Goal: Information Seeking & Learning: Check status

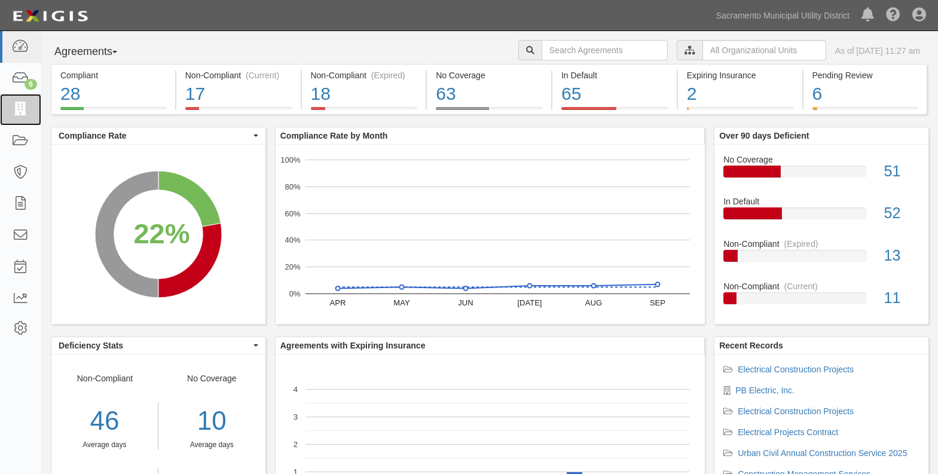
click at [24, 108] on icon at bounding box center [20, 110] width 17 height 14
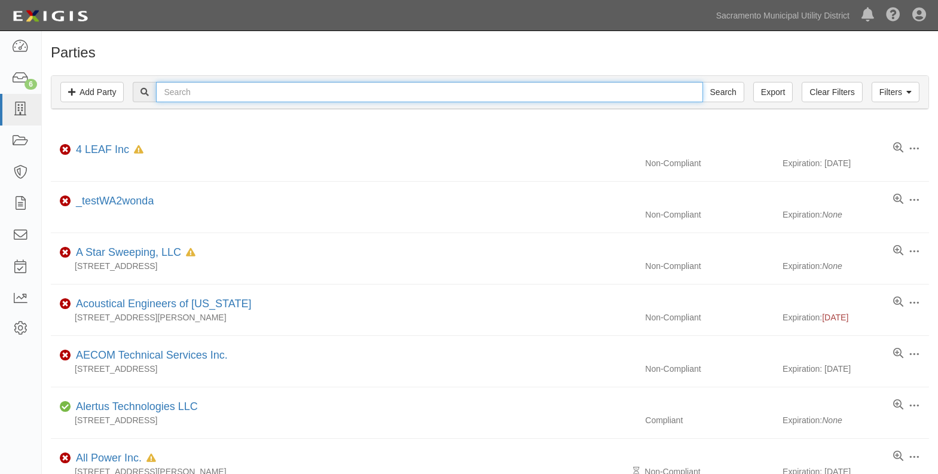
click at [172, 94] on input "text" at bounding box center [429, 92] width 546 height 20
type input "pb"
click at [702, 82] on input "Search" at bounding box center [723, 92] width 42 height 20
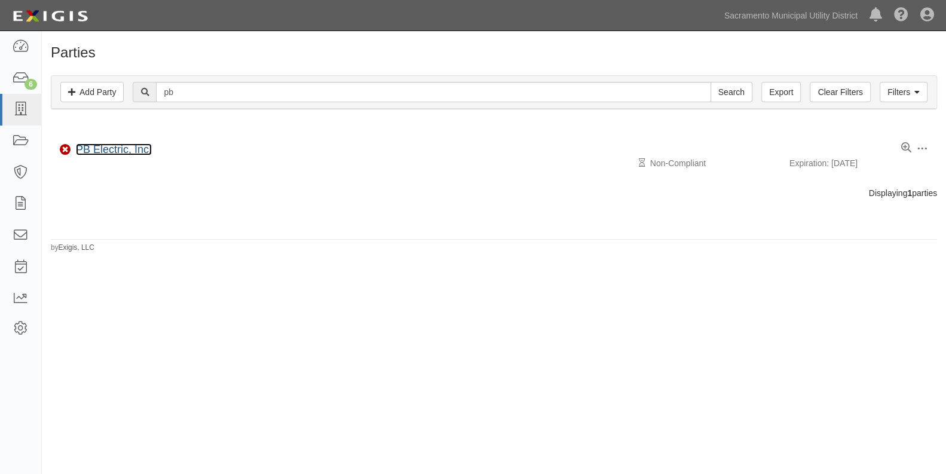
click at [117, 149] on link "PB Electric, Inc." at bounding box center [114, 149] width 76 height 12
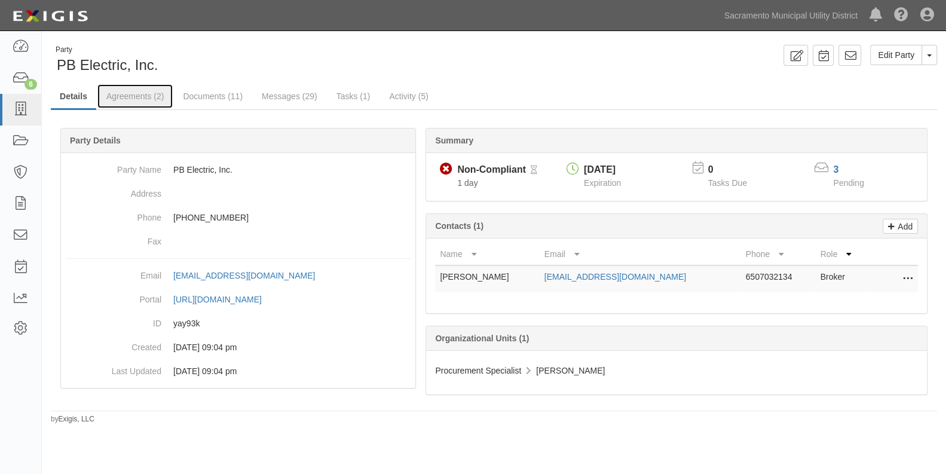
click at [137, 99] on link "Agreements (2)" at bounding box center [134, 96] width 75 height 24
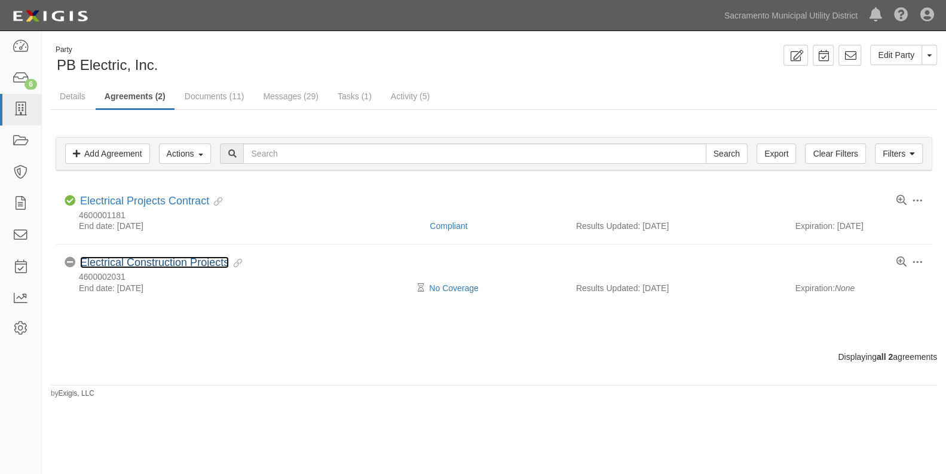
click at [133, 257] on link "Electrical Construction Projects" at bounding box center [154, 262] width 149 height 12
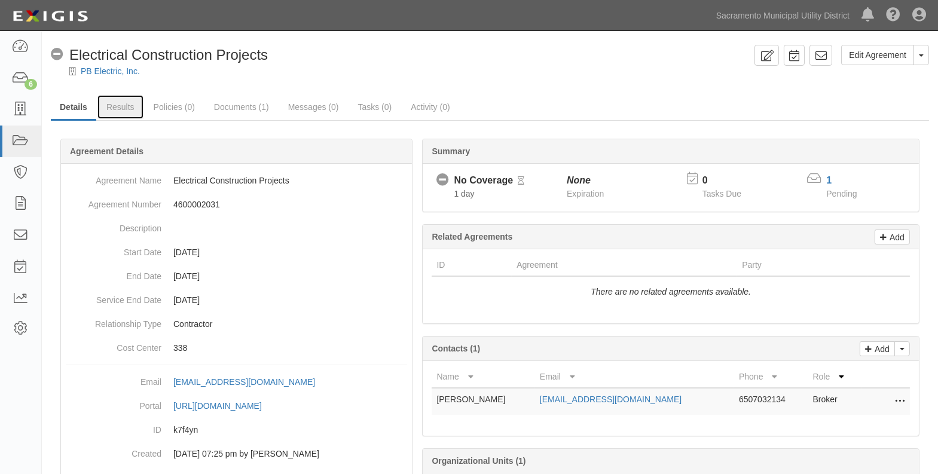
click at [119, 104] on link "Results" at bounding box center [120, 107] width 46 height 24
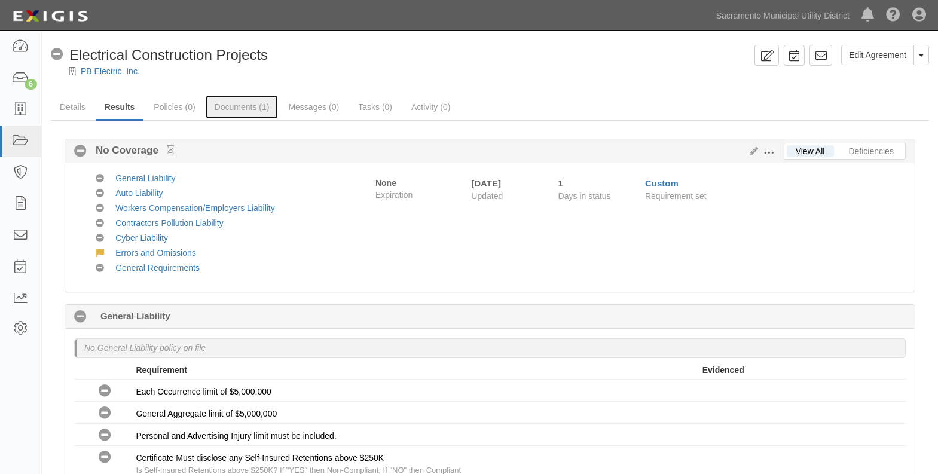
click at [228, 109] on link "Documents (1)" at bounding box center [242, 107] width 73 height 24
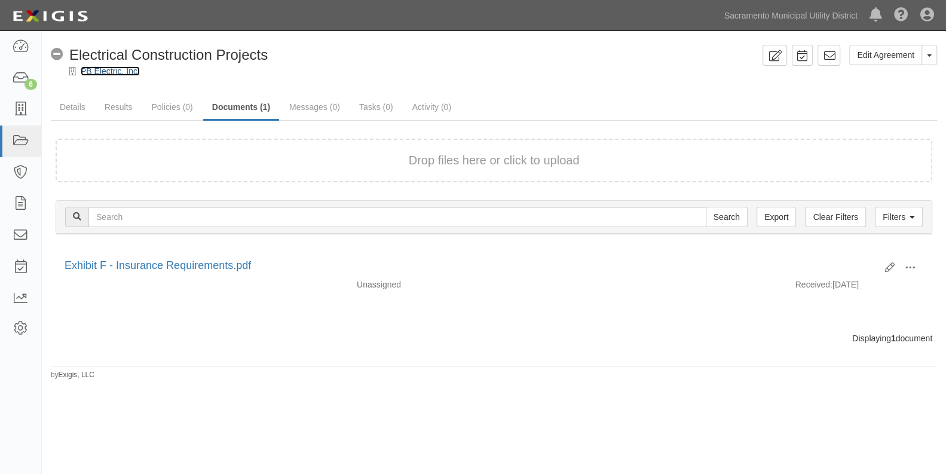
click at [91, 72] on link "PB Electric, Inc." at bounding box center [110, 71] width 59 height 10
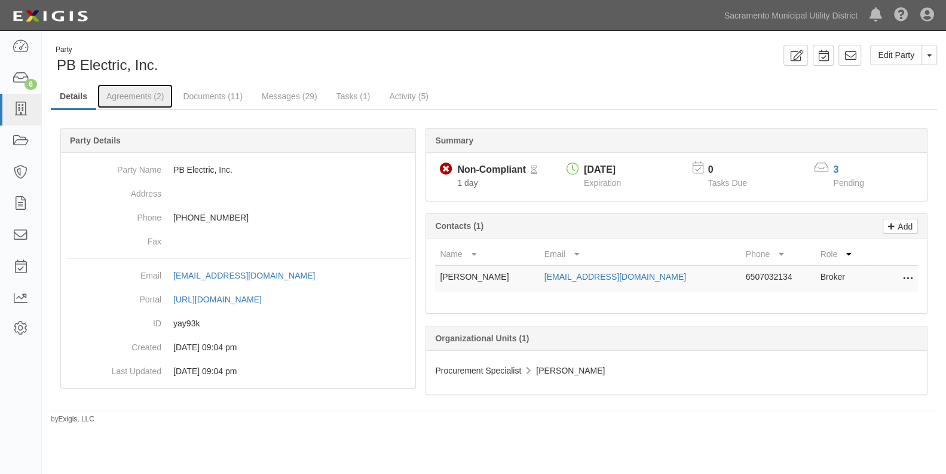
click at [129, 93] on link "Agreements (2)" at bounding box center [134, 96] width 75 height 24
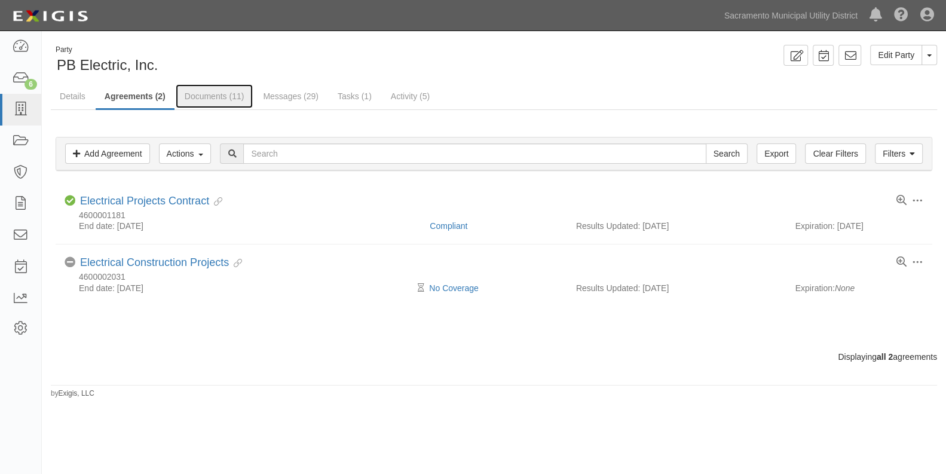
click at [219, 93] on link "Documents (11)" at bounding box center [215, 96] width 78 height 24
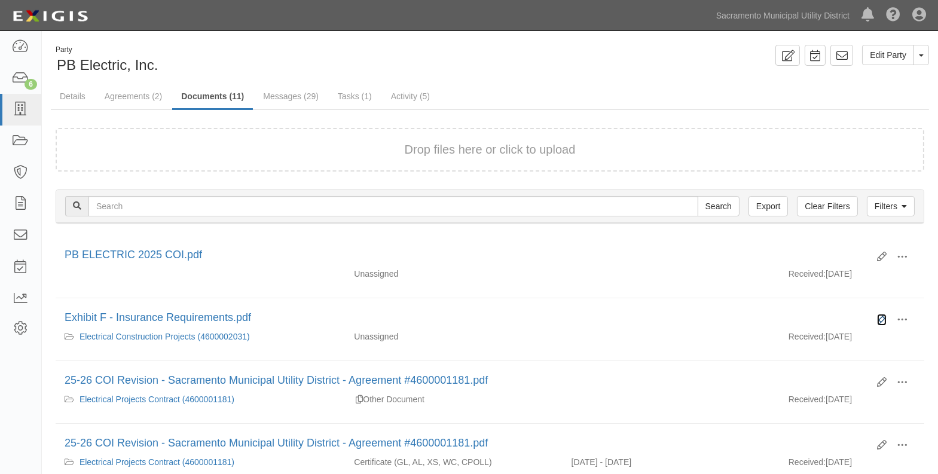
click at [883, 319] on icon at bounding box center [882, 320] width 10 height 10
click at [880, 317] on icon at bounding box center [882, 320] width 10 height 10
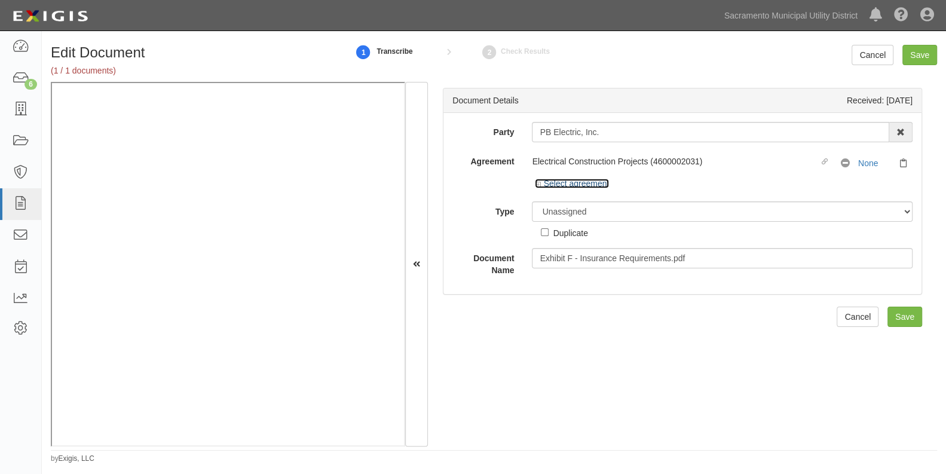
click at [535, 182] on icon at bounding box center [539, 185] width 8 height 6
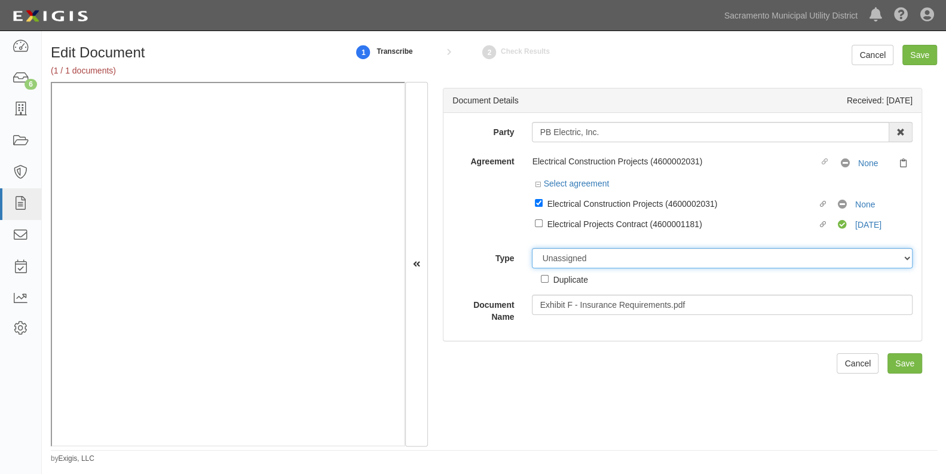
click at [561, 260] on select "Unassigned Binder Cancellation Notice Certificate Contract Endorsement Insuranc…" at bounding box center [722, 258] width 381 height 20
select select "ContractDetail"
click at [532, 248] on select "Unassigned Binder Cancellation Notice Certificate Contract Endorsement Insuranc…" at bounding box center [722, 258] width 381 height 20
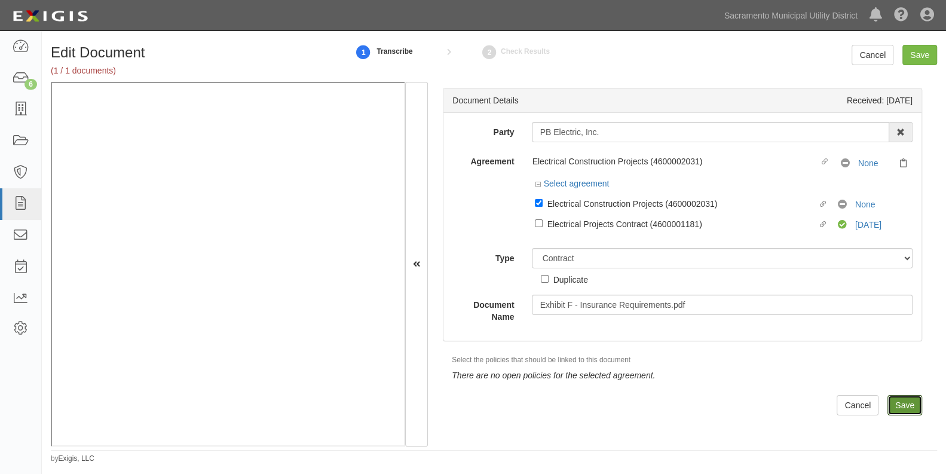
click at [891, 402] on input "Save" at bounding box center [904, 405] width 35 height 20
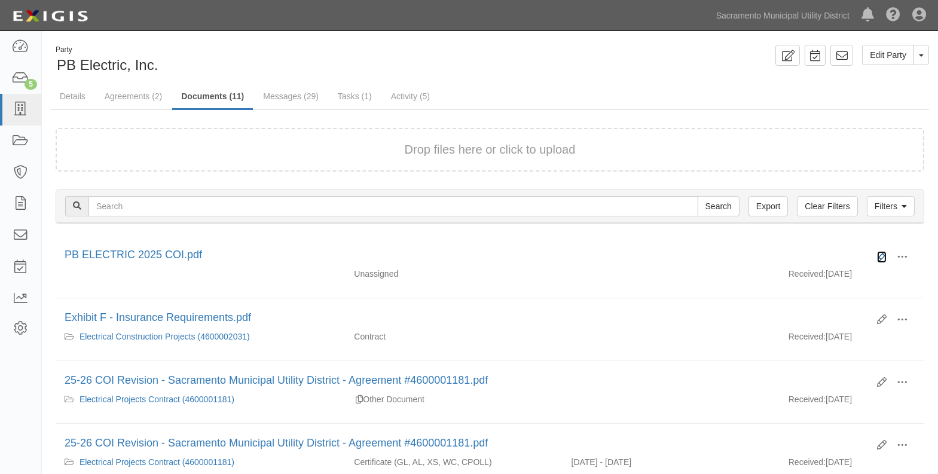
click at [878, 256] on icon at bounding box center [882, 257] width 10 height 10
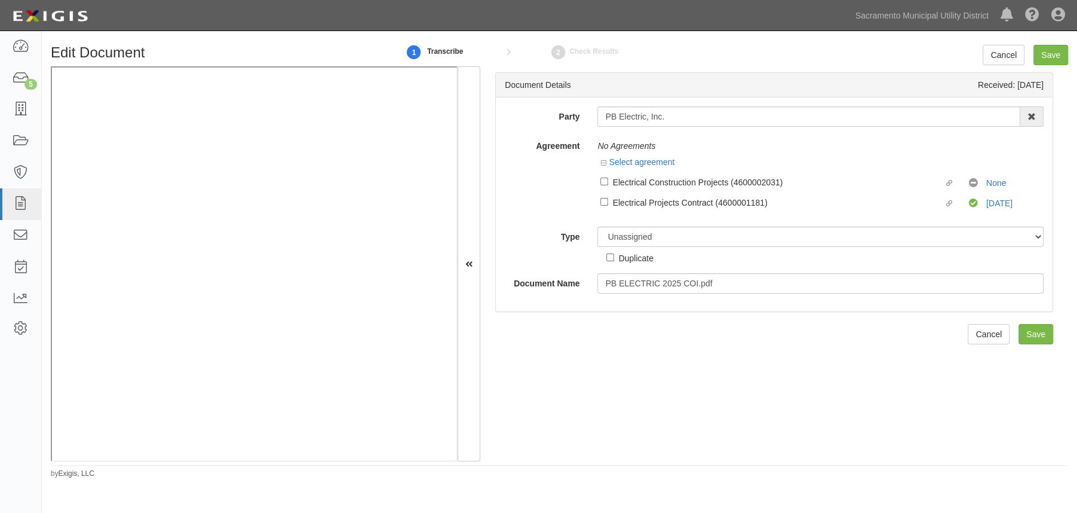
click at [598, 179] on div "Linked agreement Electrical Construction Projects (4600002031) Linked agreement…" at bounding box center [821, 181] width 446 height 20
click at [602, 179] on input "Linked agreement Electrical Construction Projects (4600002031) Linked agreement" at bounding box center [605, 181] width 8 height 8
checkbox input "true"
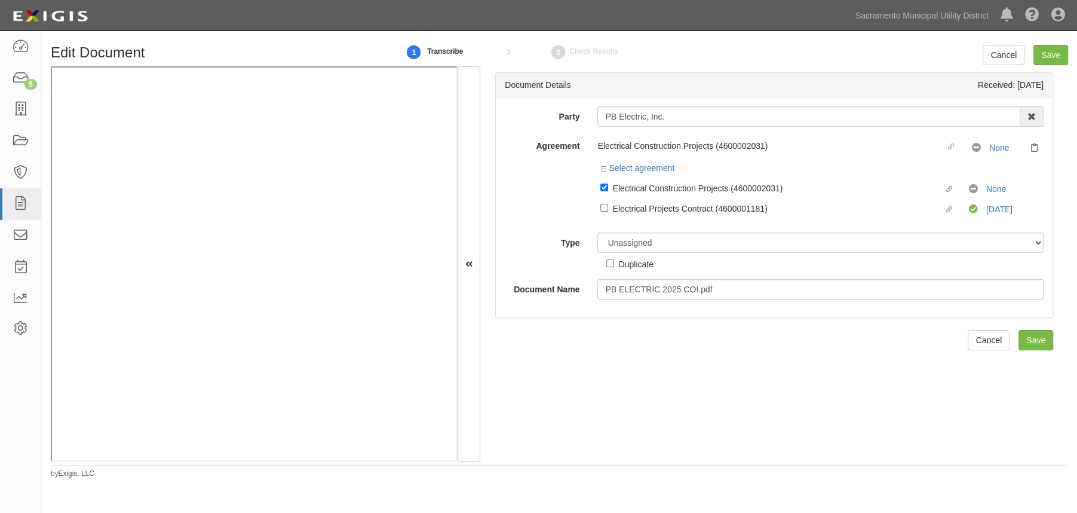
click at [619, 224] on div at bounding box center [821, 221] width 446 height 6
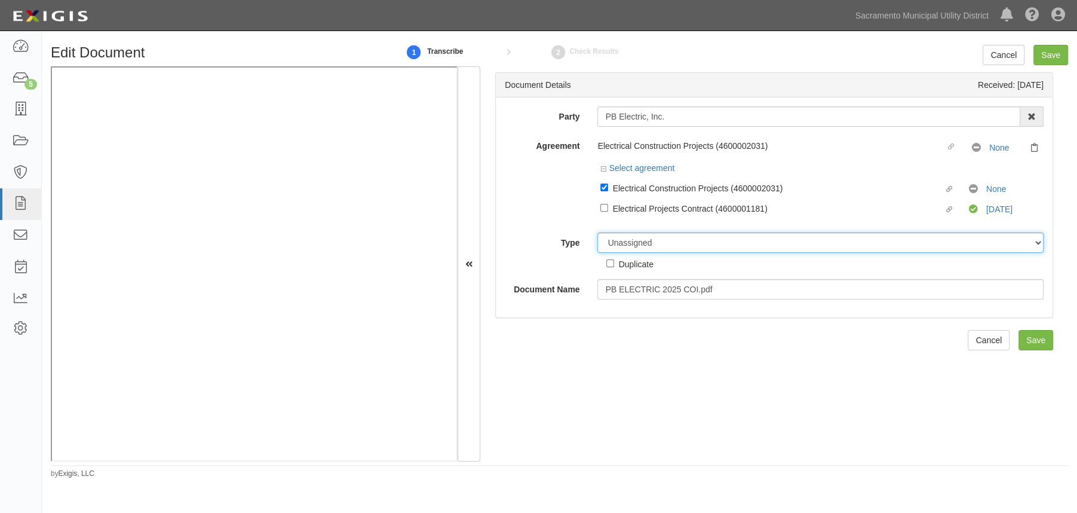
click at [622, 237] on select "Unassigned Binder Cancellation Notice Certificate Contract Endorsement Insuranc…" at bounding box center [821, 242] width 446 height 20
select select "CertificateDetail"
click at [598, 233] on select "Unassigned Binder Cancellation Notice Certificate Contract Endorsement Insuranc…" at bounding box center [821, 242] width 446 height 20
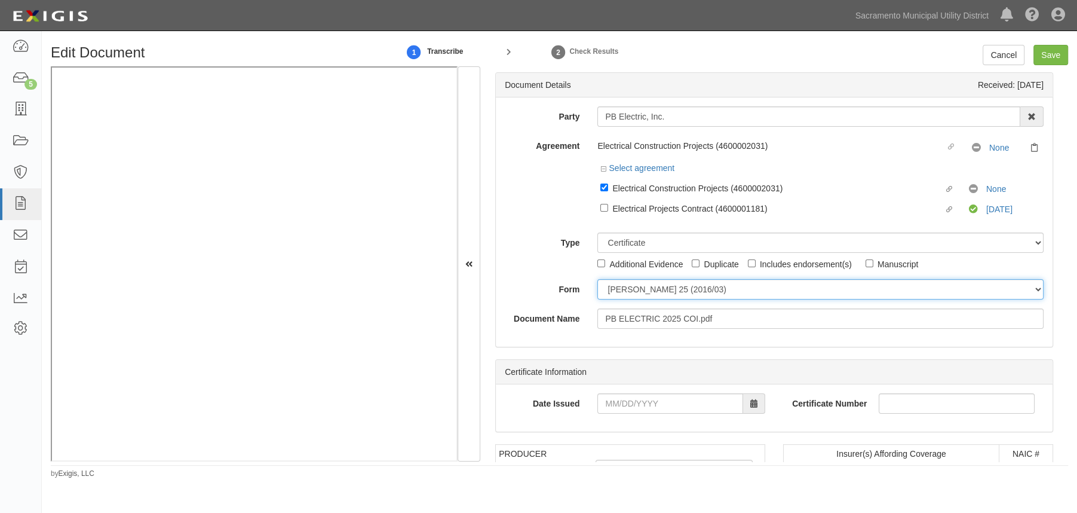
click at [617, 289] on select "ACORD 25 (2016/03) ACORD 101 ACORD 855 NY (2014/05) General" at bounding box center [821, 289] width 446 height 20
select select "GeneralFormDetail"
click at [598, 280] on select "ACORD 25 (2016/03) ACORD 101 ACORD 855 NY (2014/05) General" at bounding box center [821, 289] width 446 height 20
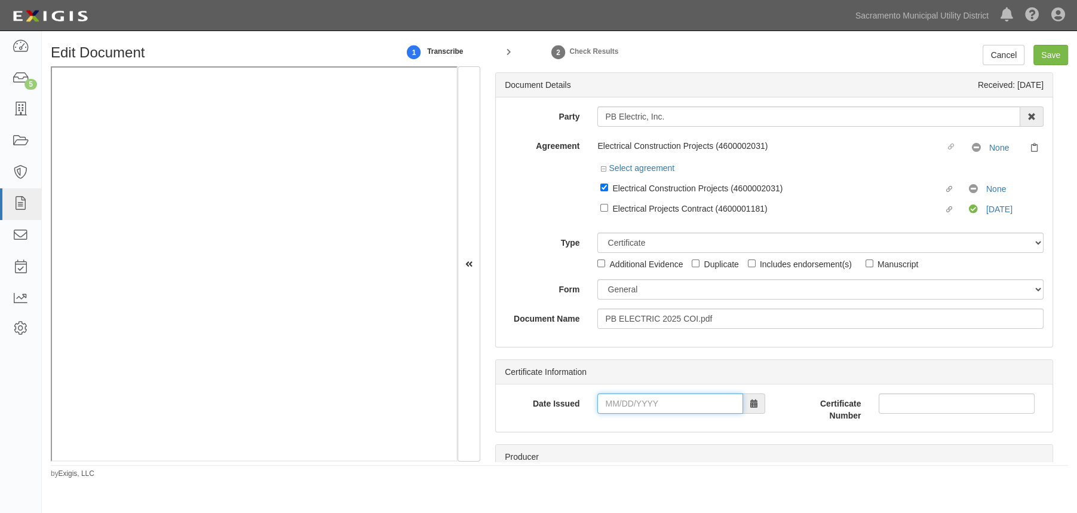
click at [607, 400] on input "Date Issued" at bounding box center [671, 403] width 146 height 20
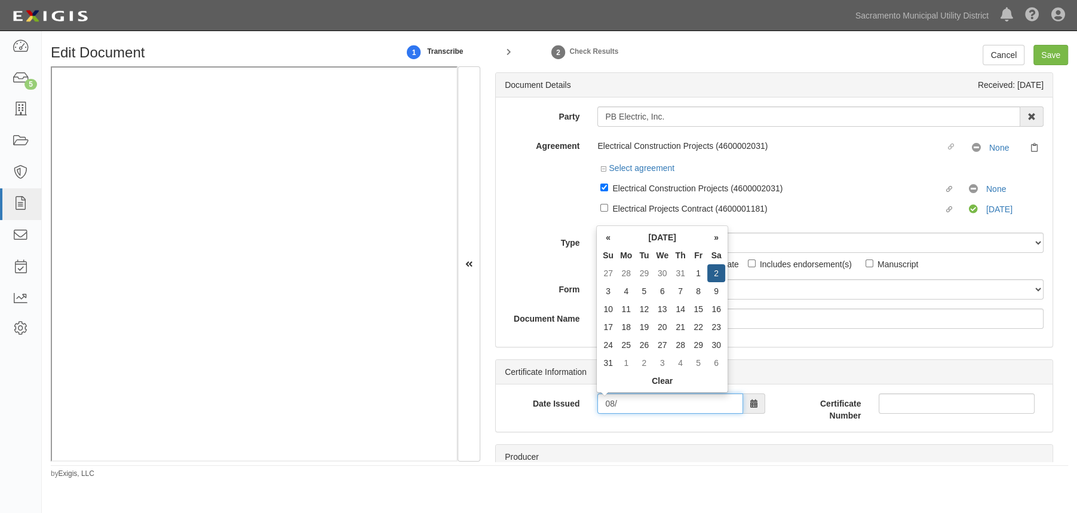
type input "0"
click at [489, 281] on div "Document Details Received: 09/30/2025 Party PB Electric, Inc. 4 LEAF Inc Acoust…" at bounding box center [774, 263] width 588 height 395
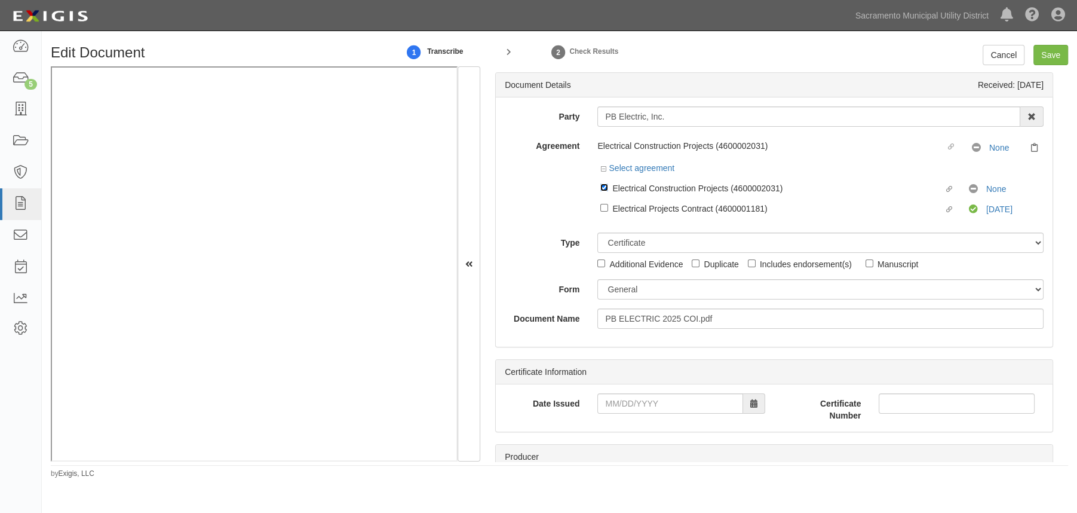
drag, startPoint x: 602, startPoint y: 189, endPoint x: 605, endPoint y: 212, distance: 22.4
click at [602, 189] on input "Linked agreement Electrical Construction Projects (4600002031) Linked agreement" at bounding box center [605, 187] width 8 height 8
checkbox input "false"
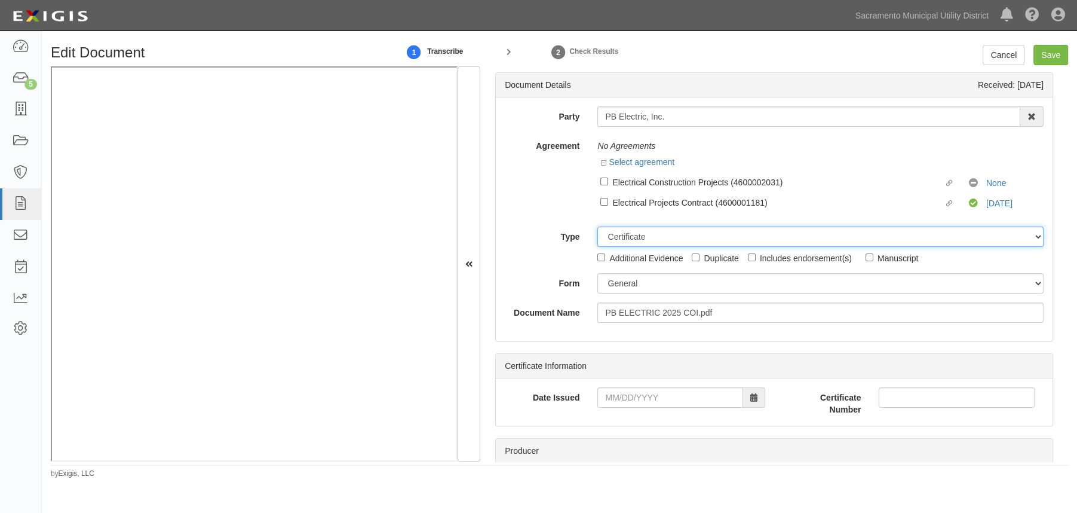
click at [616, 233] on select "Unassigned Binder Cancellation Notice Certificate Contract Endorsement Insuranc…" at bounding box center [821, 236] width 446 height 20
select select "OtherDetail"
click at [598, 227] on select "Unassigned Binder Cancellation Notice Certificate Contract Endorsement Insuranc…" at bounding box center [821, 236] width 446 height 20
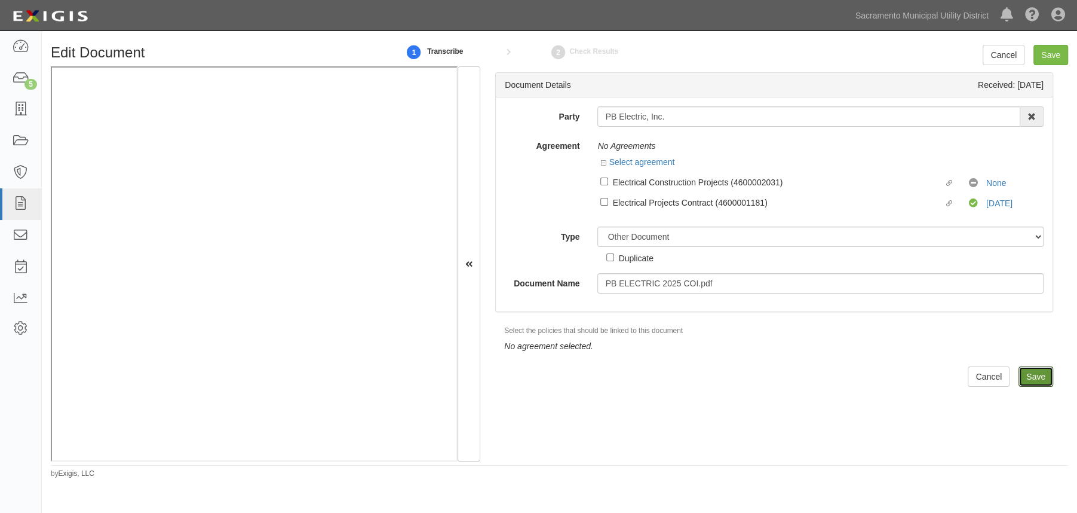
click at [945, 370] on input "Save" at bounding box center [1036, 376] width 35 height 20
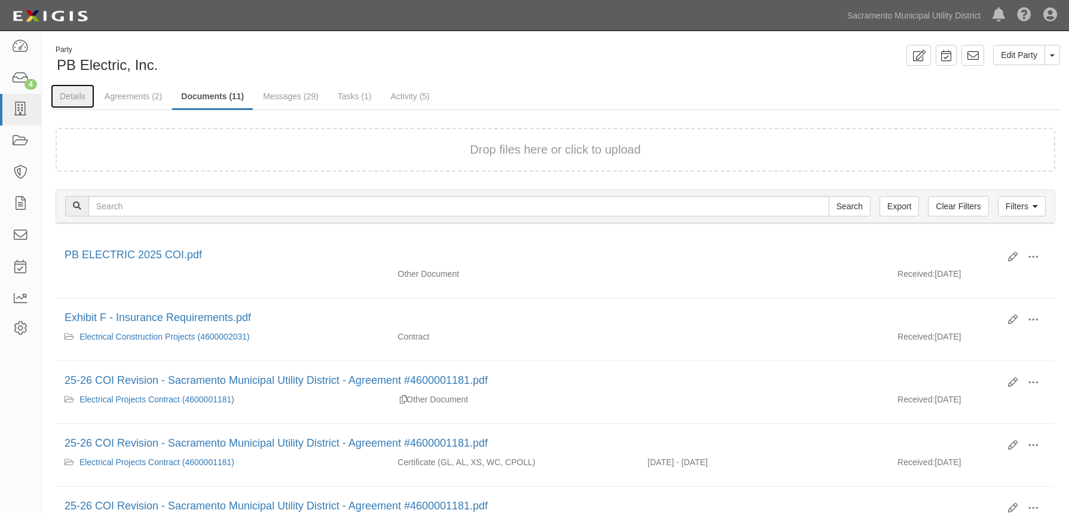
click at [68, 97] on link "Details" at bounding box center [73, 96] width 44 height 24
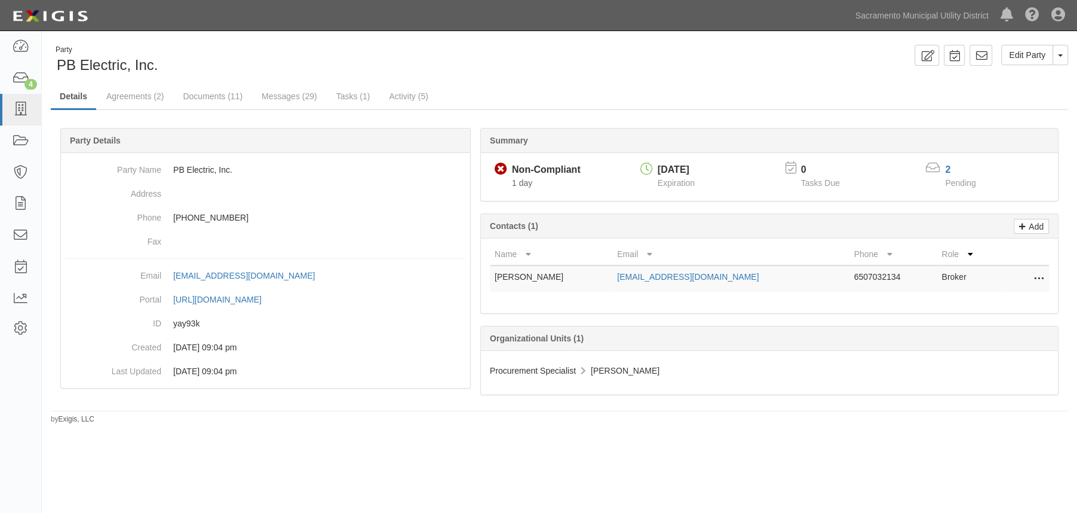
drag, startPoint x: 763, startPoint y: 277, endPoint x: 597, endPoint y: 283, distance: 165.7
click at [597, 283] on tr "Katelyn Wilkinson Katelyn@pbelectricinc.com 6507032134 Broker Edit Delete" at bounding box center [769, 278] width 559 height 27
copy tr "Katelyn@pbelectricinc.com"
click at [136, 96] on link "Agreements (2)" at bounding box center [134, 96] width 75 height 24
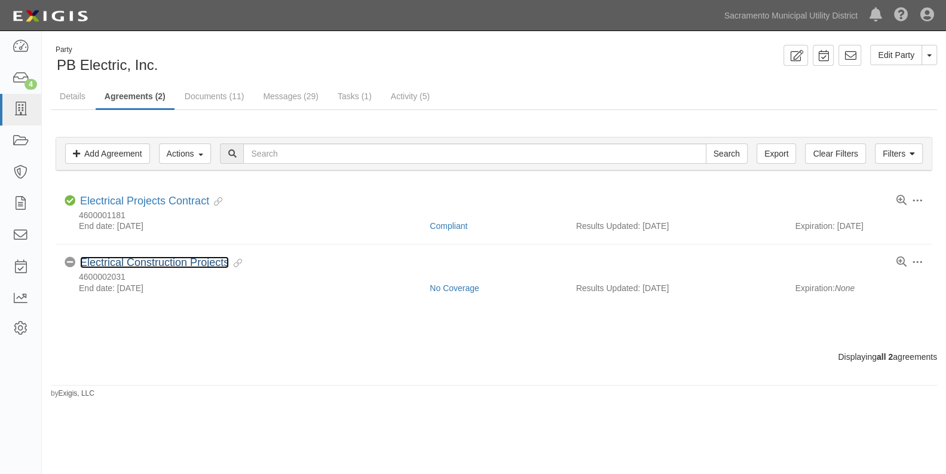
click at [148, 261] on link "Electrical Construction Projects" at bounding box center [154, 262] width 149 height 12
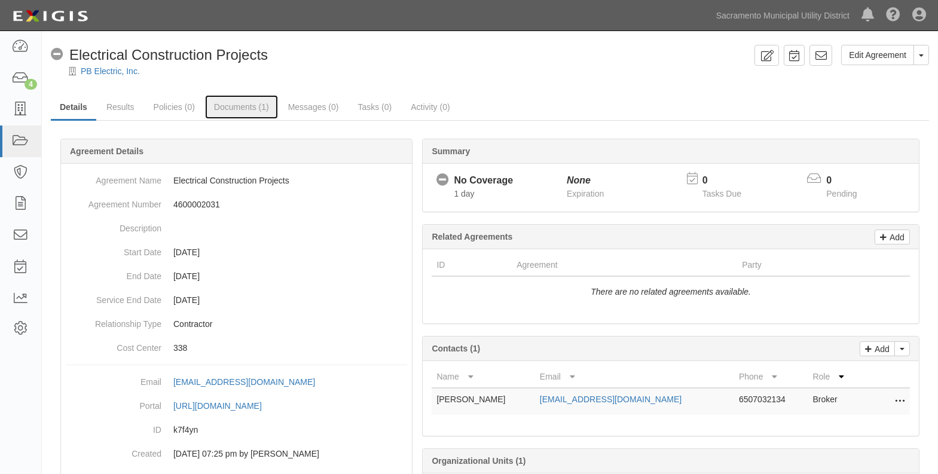
click at [232, 101] on link "Documents (1)" at bounding box center [241, 107] width 73 height 24
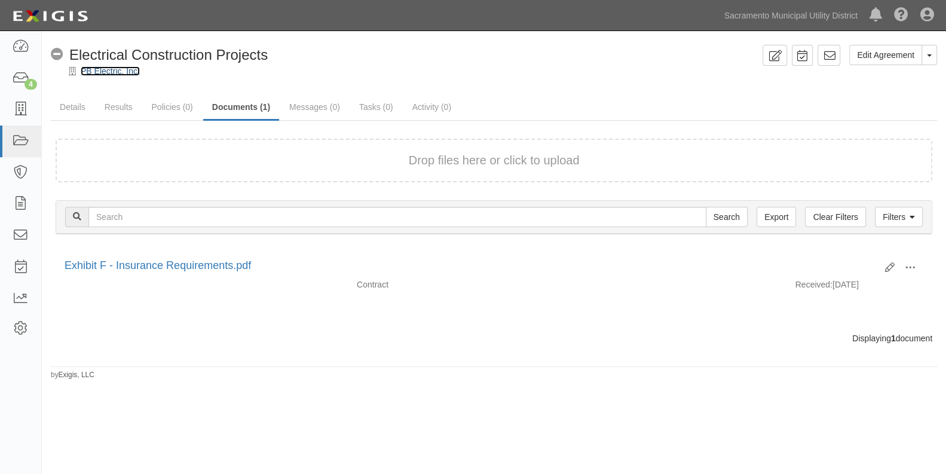
click at [95, 73] on link "PB Electric, Inc." at bounding box center [110, 71] width 59 height 10
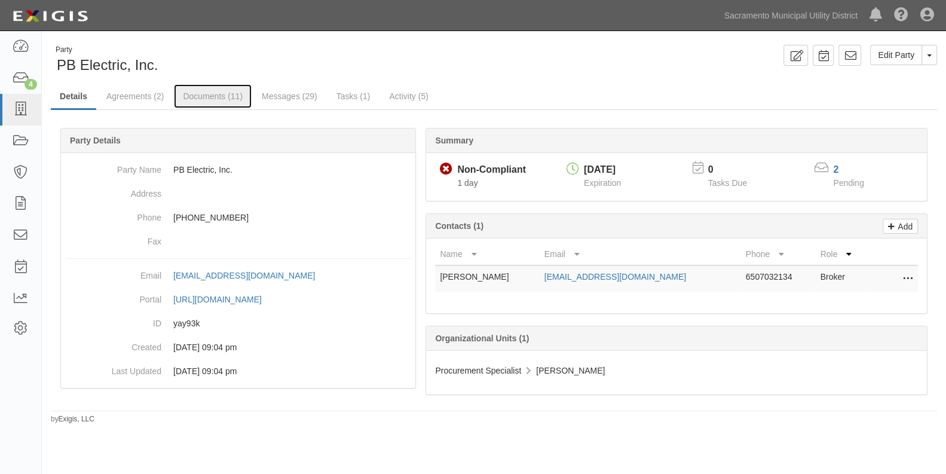
click at [206, 96] on link "Documents (11)" at bounding box center [213, 96] width 78 height 24
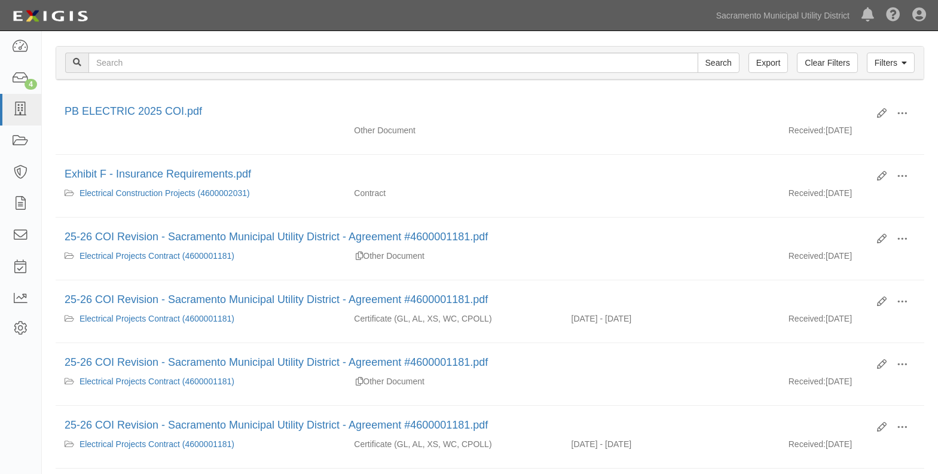
scroll to position [163, 0]
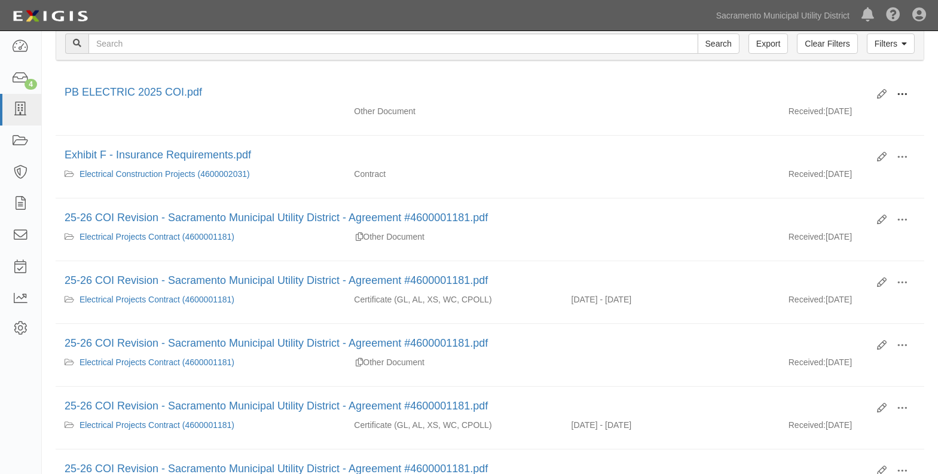
click at [899, 90] on span at bounding box center [901, 94] width 11 height 11
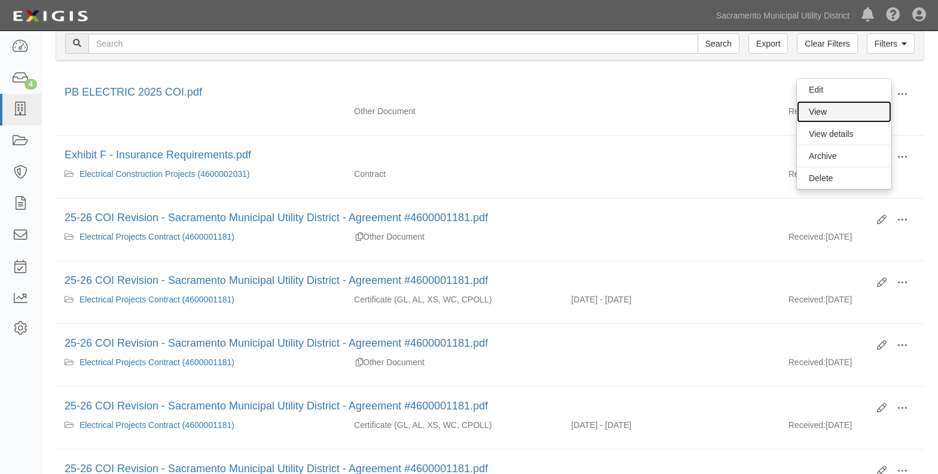
click at [841, 108] on link "View" at bounding box center [844, 112] width 94 height 22
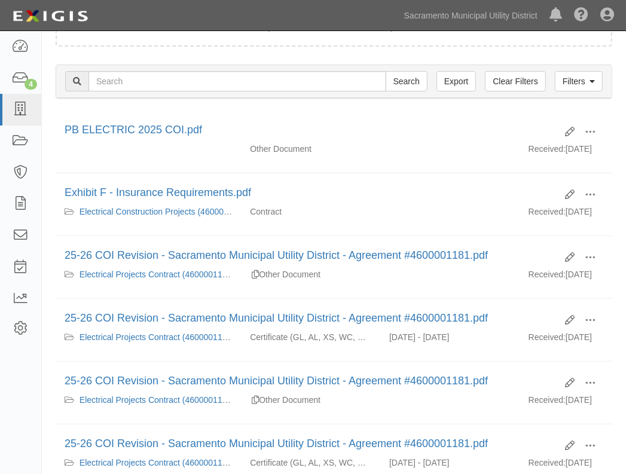
scroll to position [130, 0]
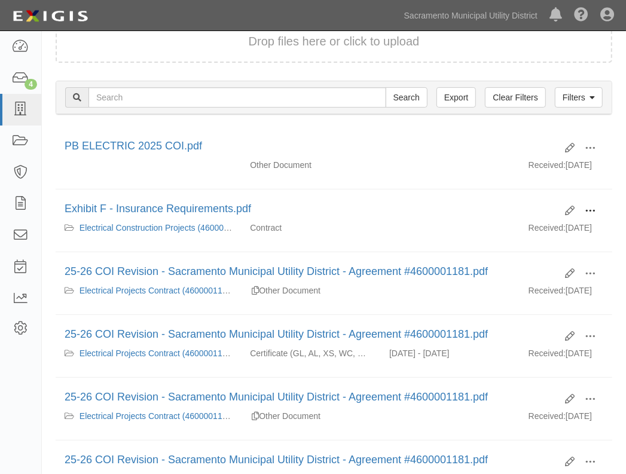
click at [589, 216] on span at bounding box center [589, 211] width 11 height 11
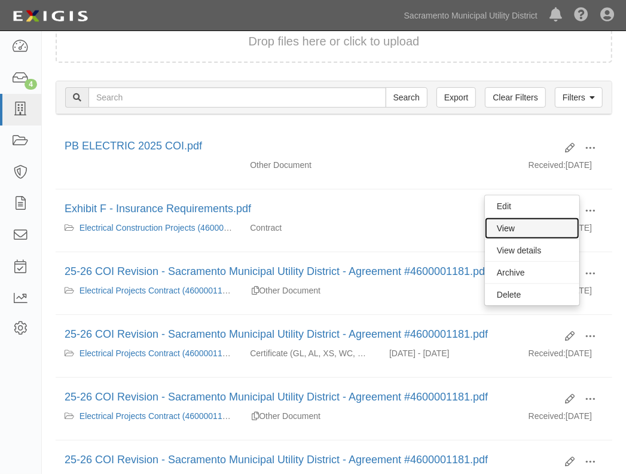
click at [521, 235] on link "View" at bounding box center [532, 229] width 94 height 22
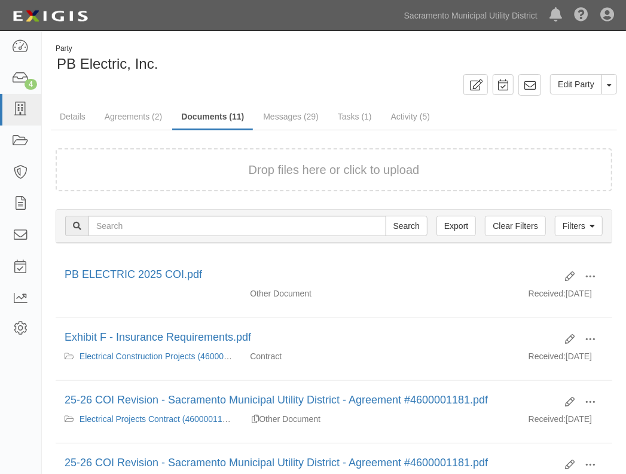
scroll to position [0, 0]
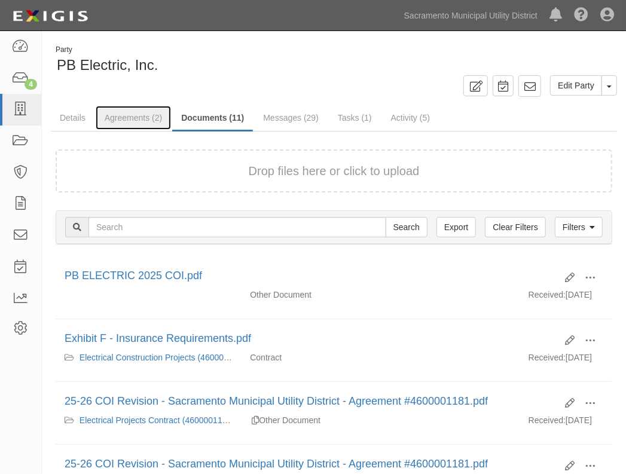
click at [123, 115] on link "Agreements (2)" at bounding box center [133, 118] width 75 height 24
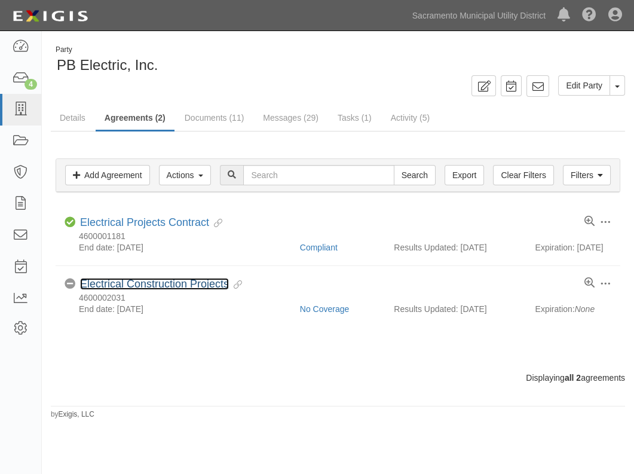
click at [111, 290] on link "Electrical Construction Projects" at bounding box center [154, 284] width 149 height 12
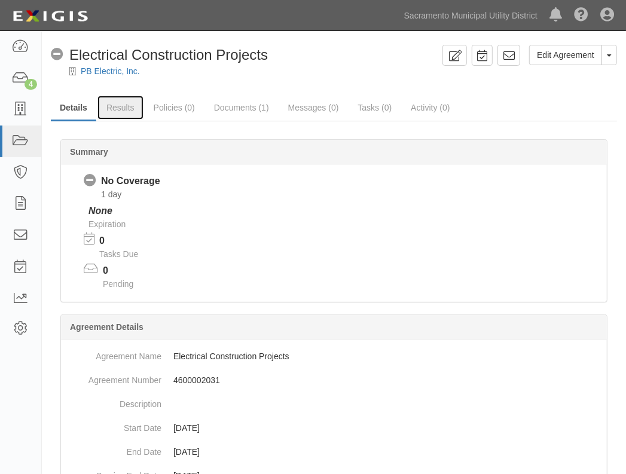
click at [120, 106] on link "Results" at bounding box center [120, 108] width 46 height 24
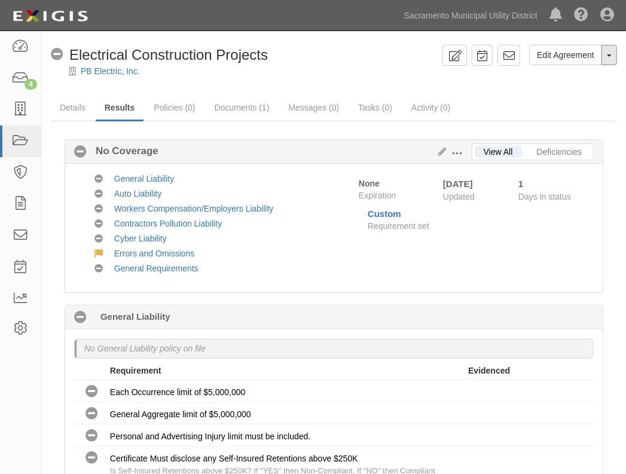
click at [610, 53] on button "Toggle Agreement Dropdown" at bounding box center [609, 55] width 16 height 20
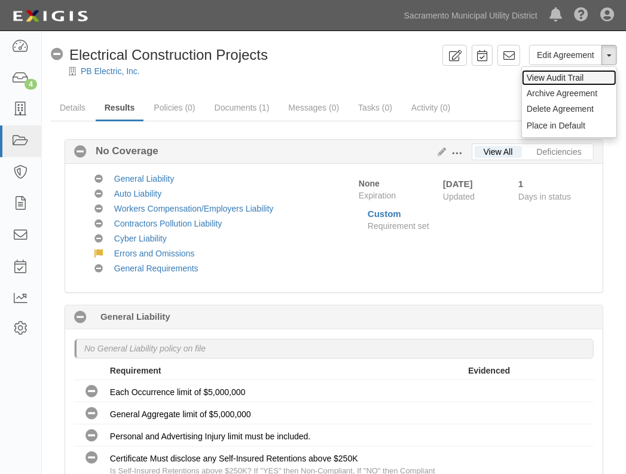
click at [573, 73] on link "View Audit Trail" at bounding box center [569, 78] width 94 height 16
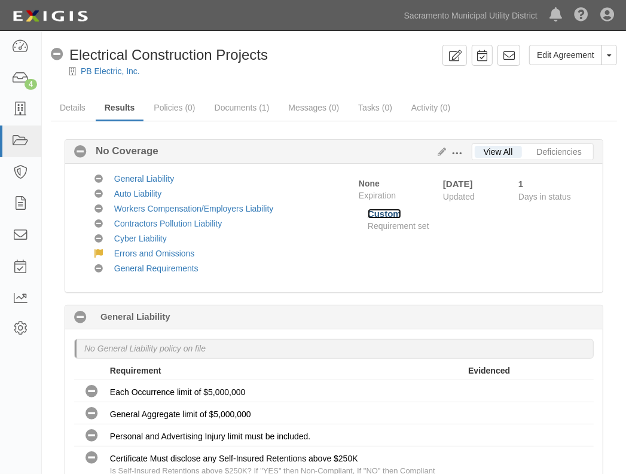
click at [381, 210] on link "Custom" at bounding box center [384, 214] width 33 height 10
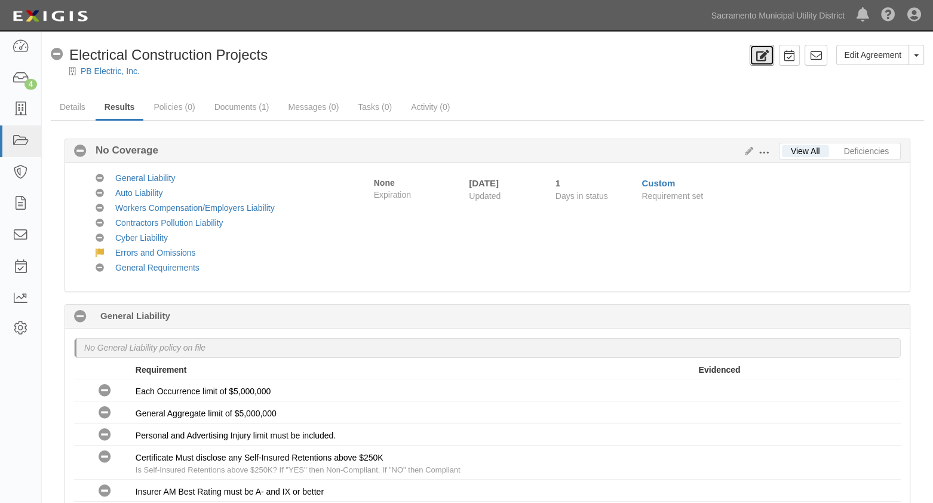
click at [625, 56] on icon at bounding box center [762, 55] width 14 height 11
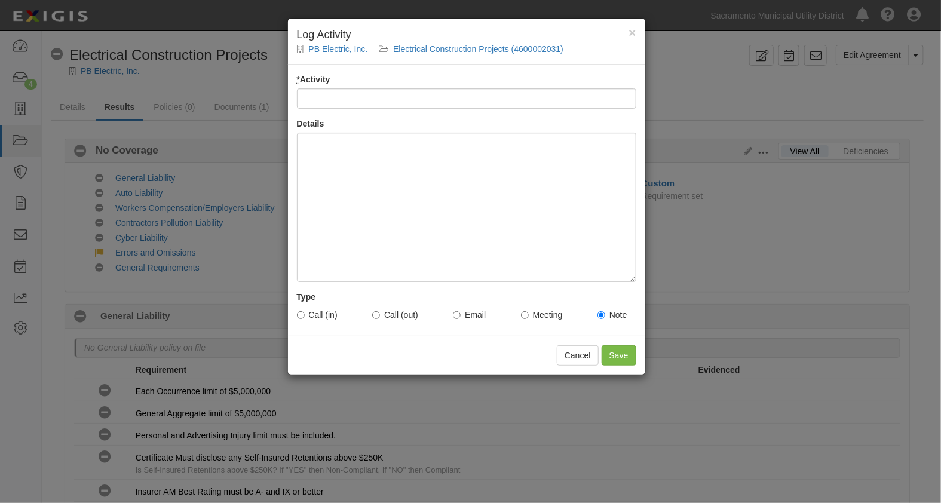
click at [341, 98] on input "* Activity" at bounding box center [466, 98] width 339 height 20
type input "email sent"
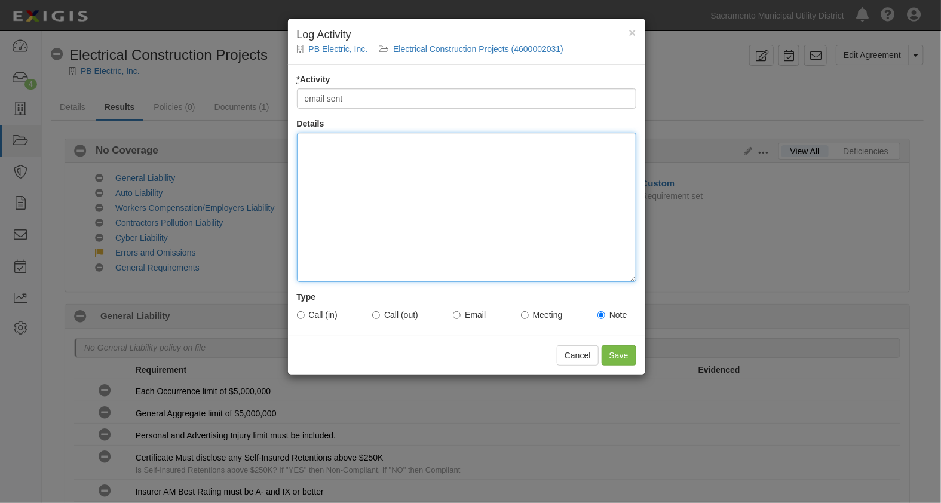
click at [339, 149] on div at bounding box center [466, 207] width 339 height 149
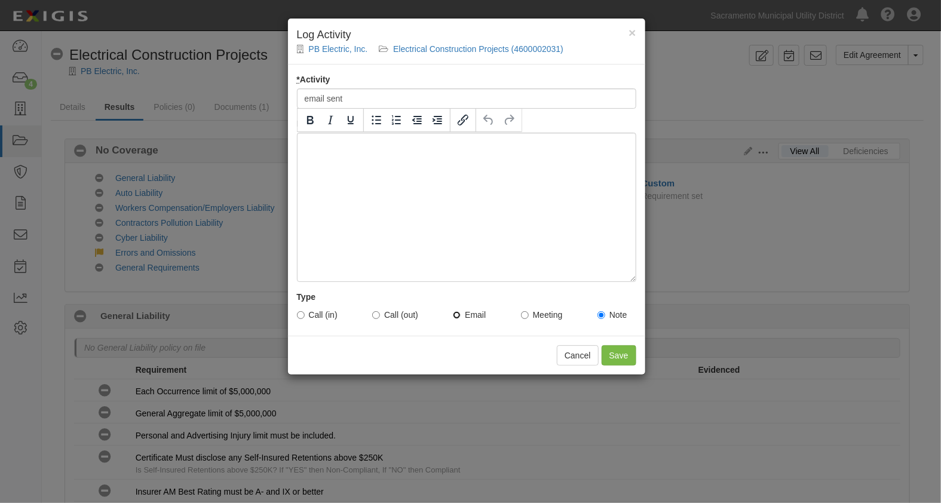
click at [459, 313] on input "Email" at bounding box center [457, 315] width 8 height 8
radio input "true"
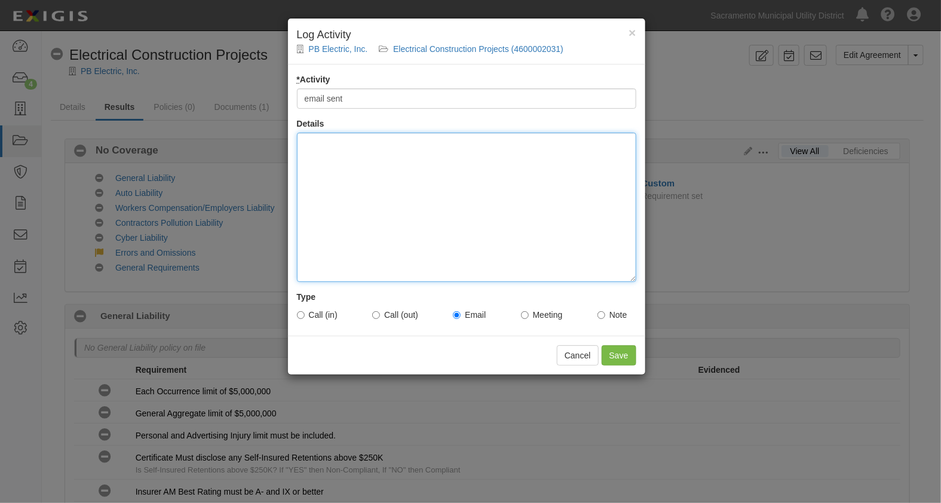
click at [341, 166] on div at bounding box center [466, 207] width 339 height 149
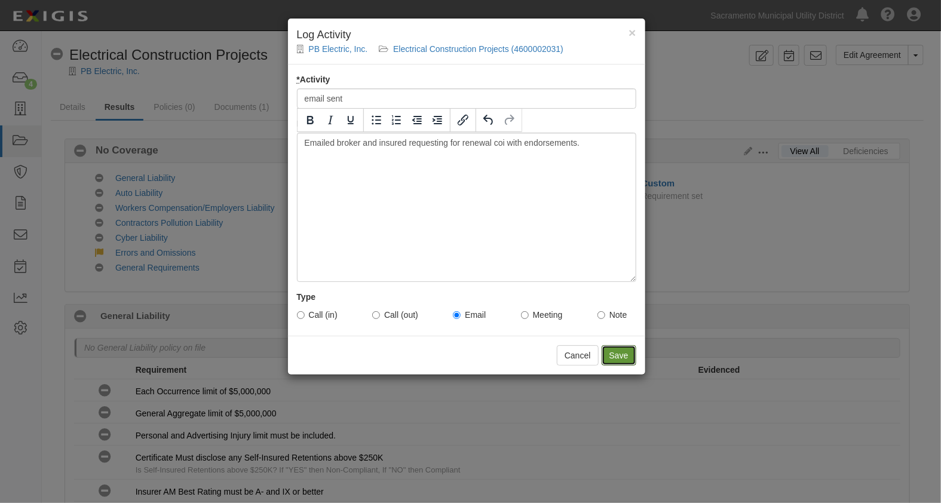
click at [618, 356] on input "Save" at bounding box center [619, 355] width 35 height 20
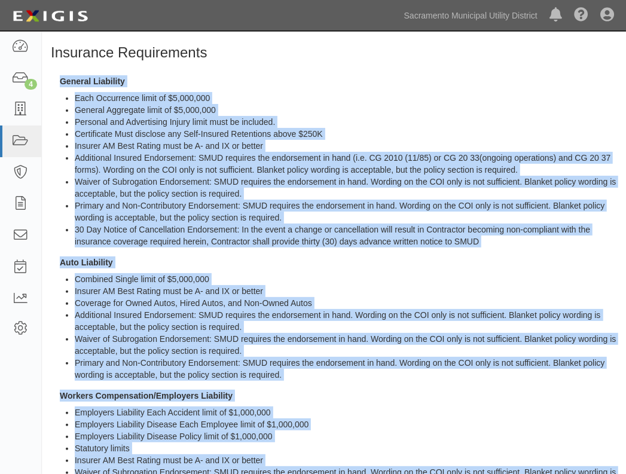
drag, startPoint x: 186, startPoint y: 442, endPoint x: 61, endPoint y: 84, distance: 379.3
click at [61, 84] on div "Insurance Requirements General Liability Each Occurrence limit of $5,000,000 Ge…" at bounding box center [334, 422] width 584 height 754
copy div "General Liability Each Occurrence limit of $5,000,000 General Aggregate limit o…"
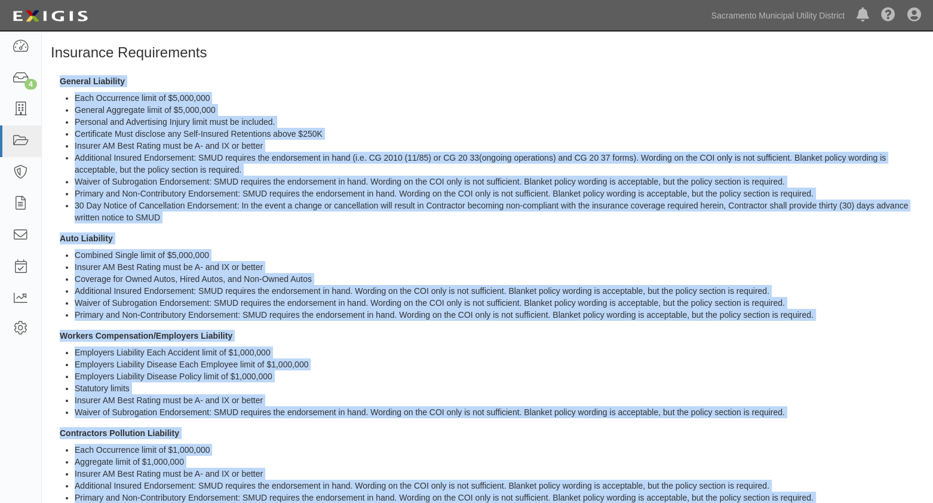
click at [310, 61] on div "Insurance Requirements General Liability Each Occurrence limit of $5,000,000 Ge…" at bounding box center [488, 374] width 892 height 658
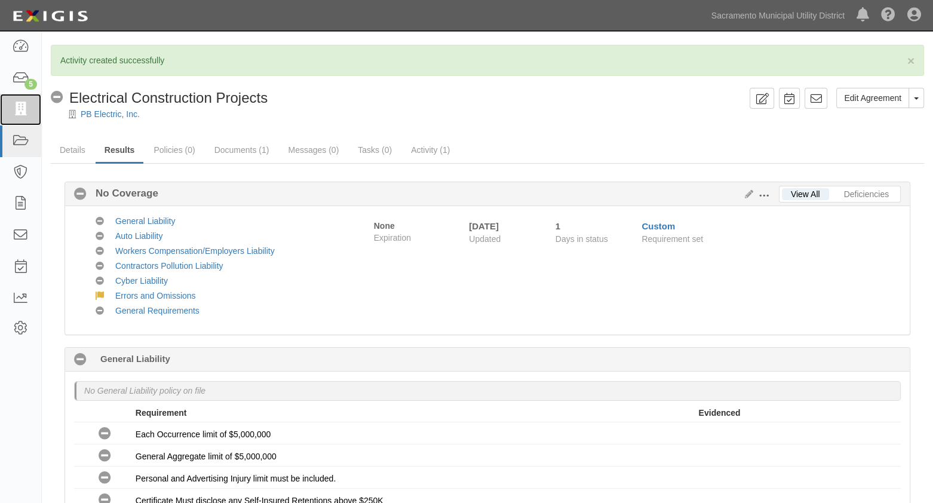
click at [21, 103] on icon at bounding box center [20, 110] width 17 height 14
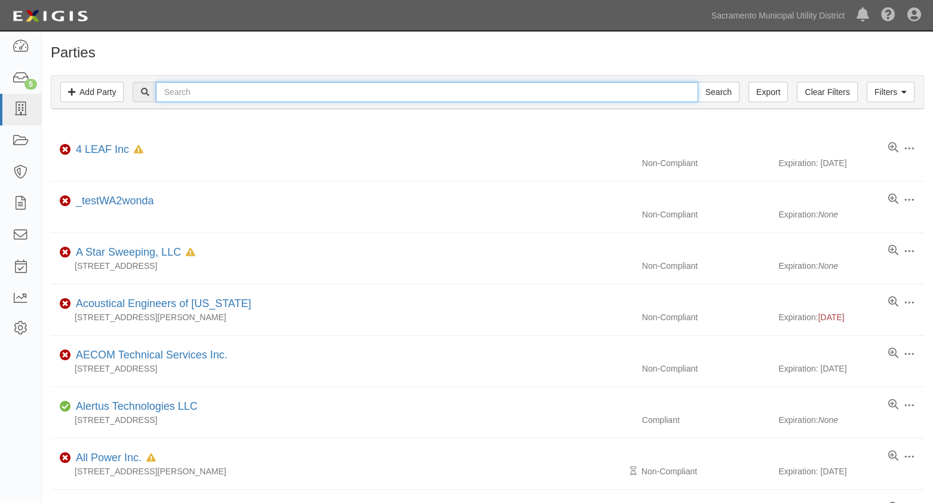
drag, startPoint x: 186, startPoint y: 94, endPoint x: 194, endPoint y: 93, distance: 8.5
click at [186, 94] on input "text" at bounding box center [427, 92] width 542 height 20
type input "phil"
click at [698, 82] on input "Search" at bounding box center [719, 92] width 42 height 20
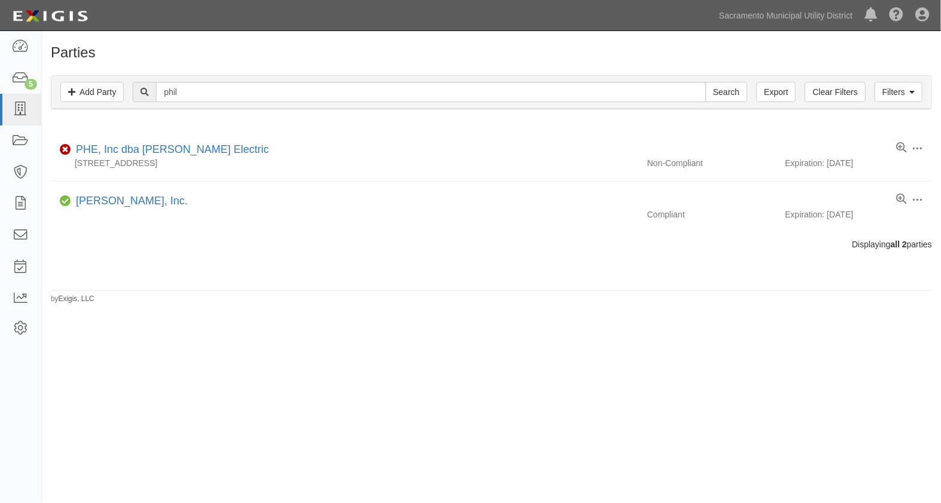
click at [141, 142] on div "PHE, Inc dba Phil Haupt Electric" at bounding box center [170, 150] width 198 height 16
click at [147, 149] on link "PHE, Inc dba Phil Haupt Electric" at bounding box center [172, 149] width 193 height 12
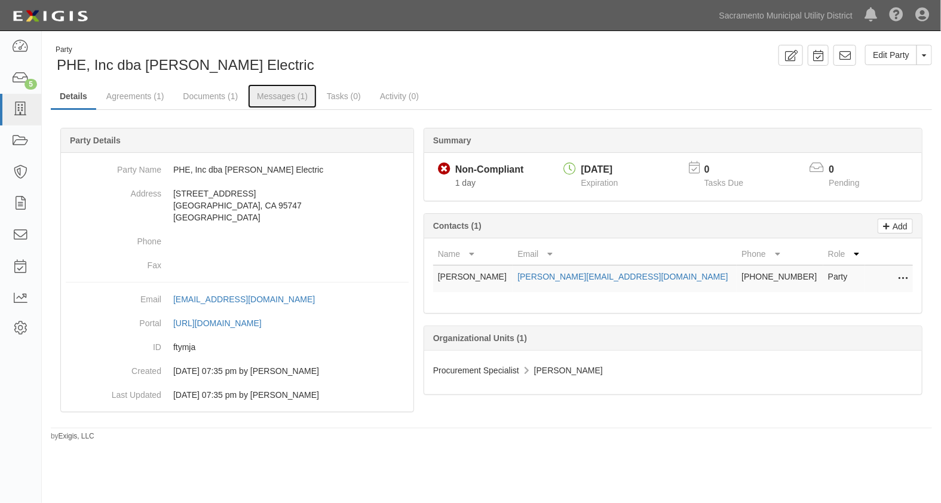
click at [266, 96] on link "Messages (1)" at bounding box center [282, 96] width 69 height 24
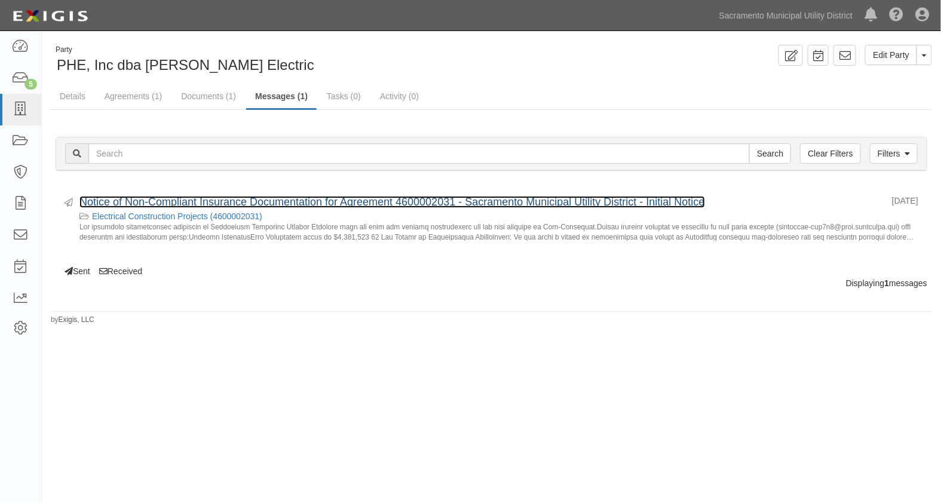
click at [175, 205] on link "Notice of Non-Compliant Insurance Documentation for Agreement 4600002031 - Sacr…" at bounding box center [392, 202] width 626 height 12
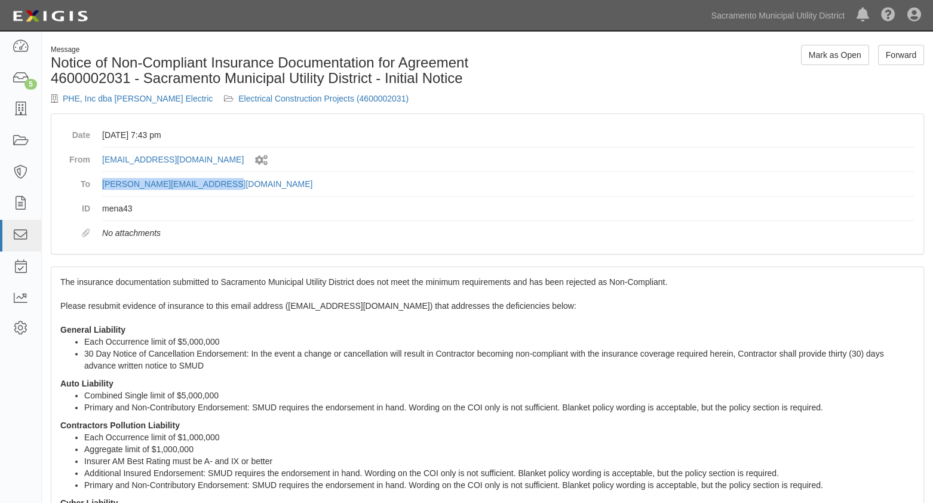
drag, startPoint x: 222, startPoint y: 184, endPoint x: 100, endPoint y: 185, distance: 121.9
click at [100, 185] on dl "Date [DATE] 7:43 pm From [EMAIL_ADDRESS][DOMAIN_NAME] Sent by system workflow T…" at bounding box center [487, 184] width 855 height 122
copy link "[PERSON_NAME][EMAIL_ADDRESS][DOMAIN_NAME]"
click at [140, 99] on link "PHE, Inc dba [PERSON_NAME] Electric" at bounding box center [138, 99] width 150 height 10
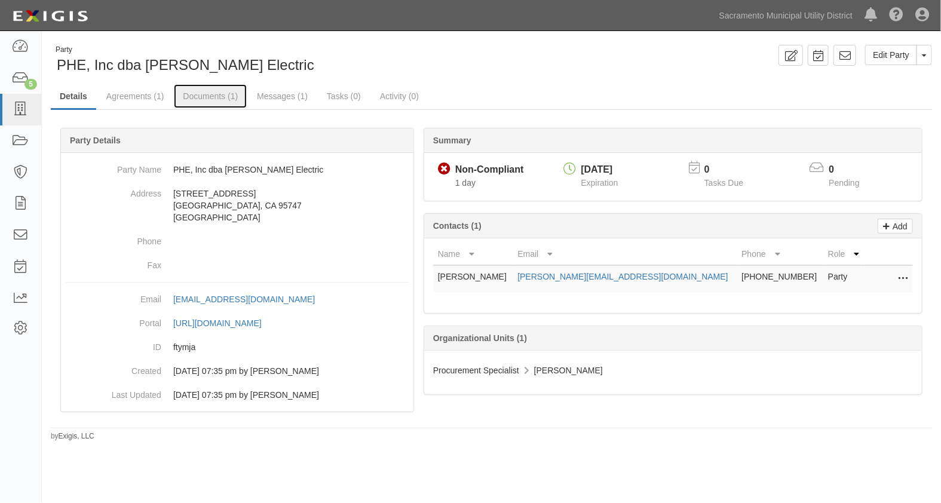
click at [185, 98] on link "Documents (1)" at bounding box center [210, 96] width 73 height 24
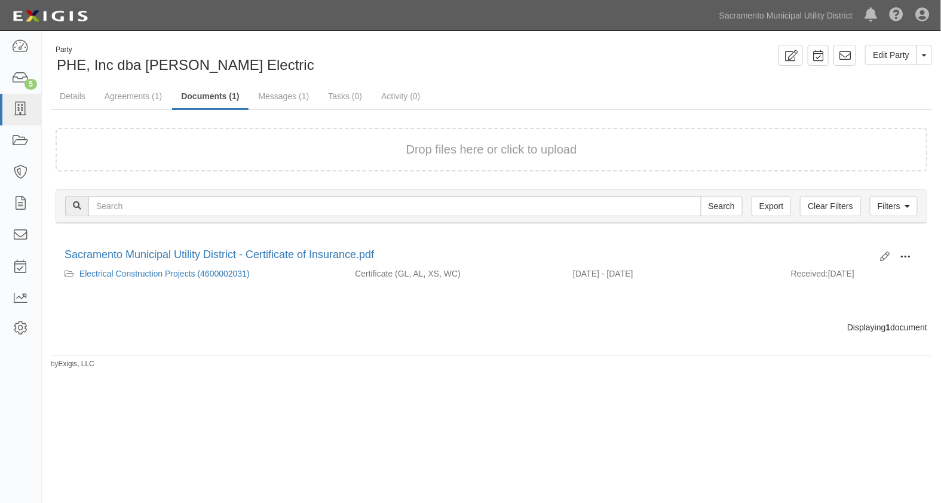
click at [906, 253] on span at bounding box center [905, 257] width 11 height 11
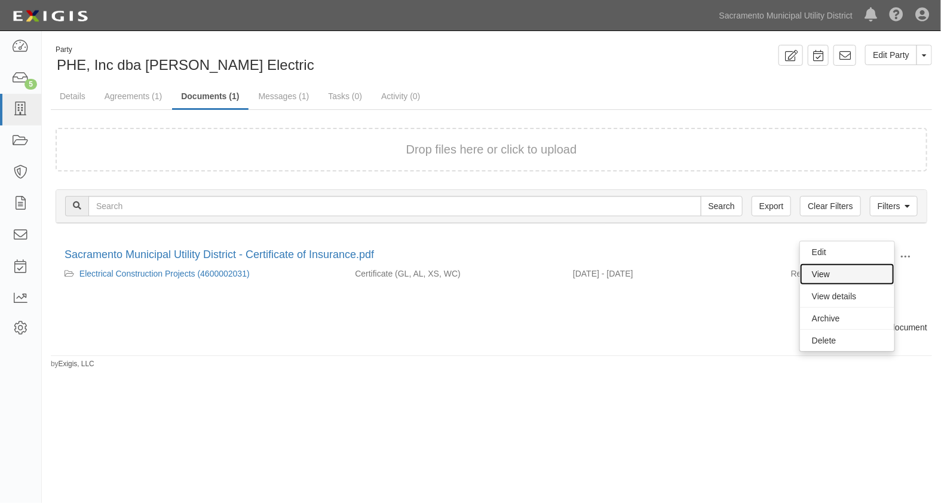
click at [846, 267] on link "View" at bounding box center [847, 275] width 94 height 22
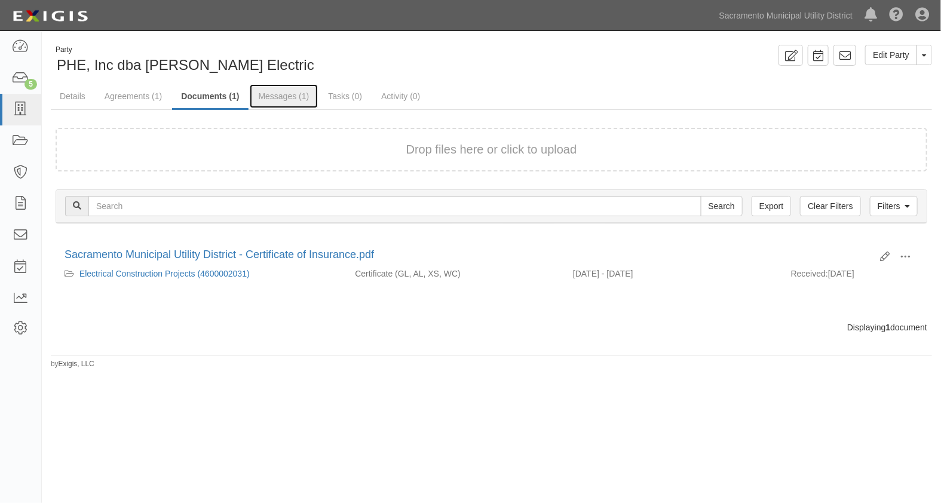
click at [285, 99] on link "Messages (1)" at bounding box center [284, 96] width 69 height 24
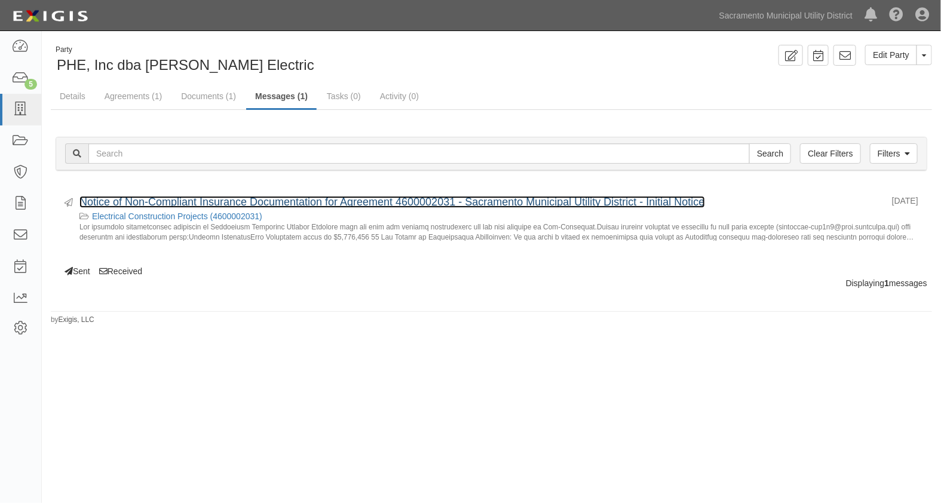
click at [224, 199] on link "Notice of Non-Compliant Insurance Documentation for Agreement 4600002031 - Sacr…" at bounding box center [392, 202] width 626 height 12
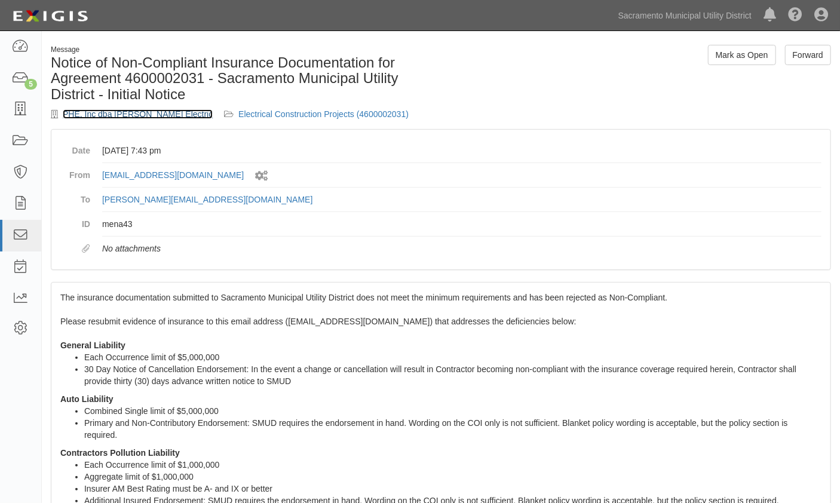
click at [109, 109] on link "PHE, Inc dba [PERSON_NAME] Electric" at bounding box center [138, 114] width 150 height 10
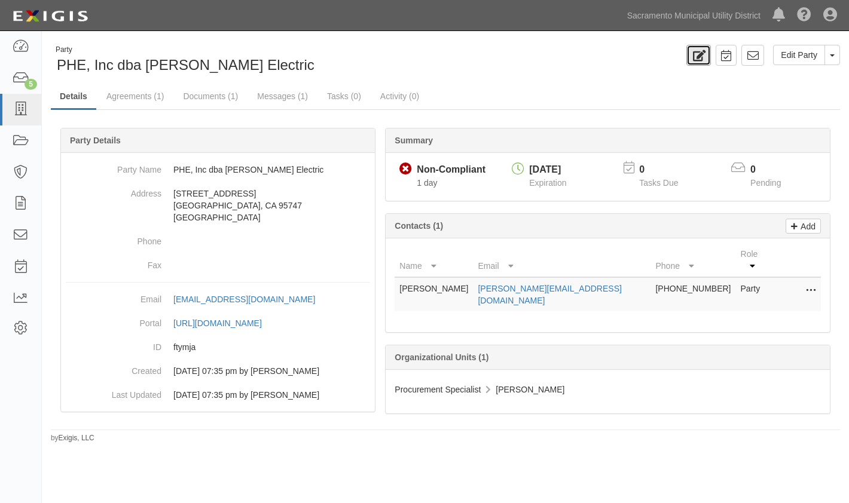
click at [695, 55] on icon at bounding box center [698, 55] width 14 height 11
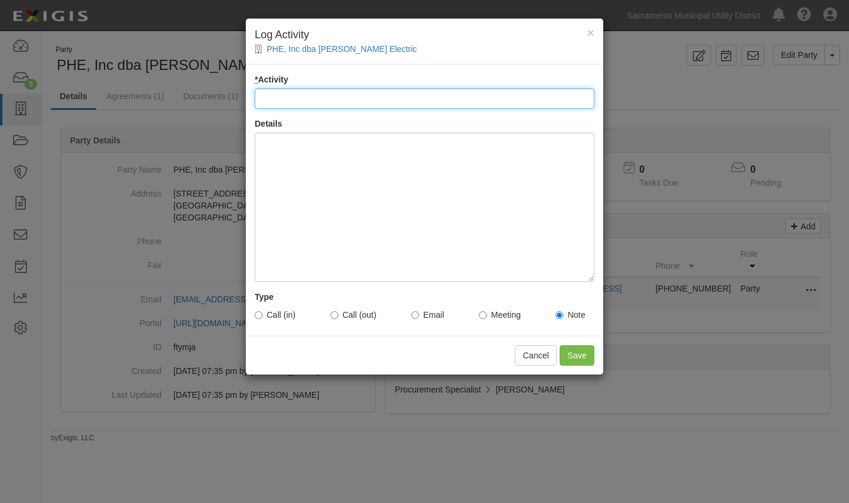
click at [291, 96] on input "* Activity" at bounding box center [424, 98] width 339 height 20
type input "email sent"
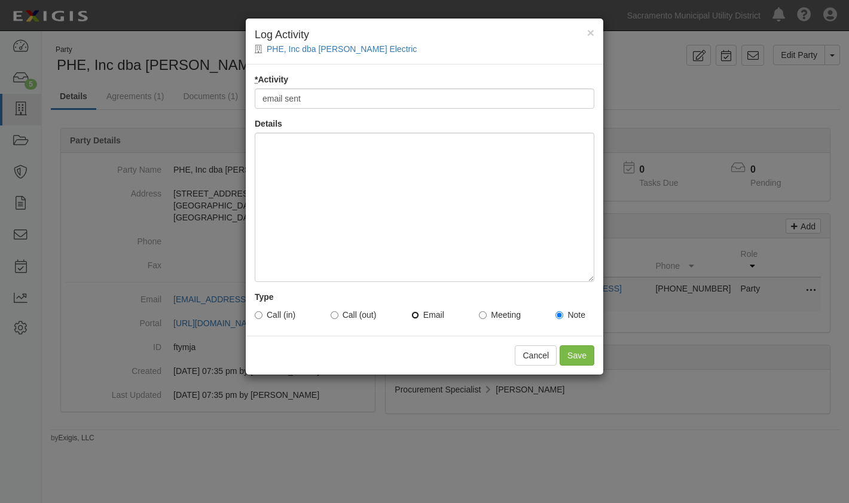
click at [418, 313] on input "Email" at bounding box center [415, 315] width 8 height 8
radio input "true"
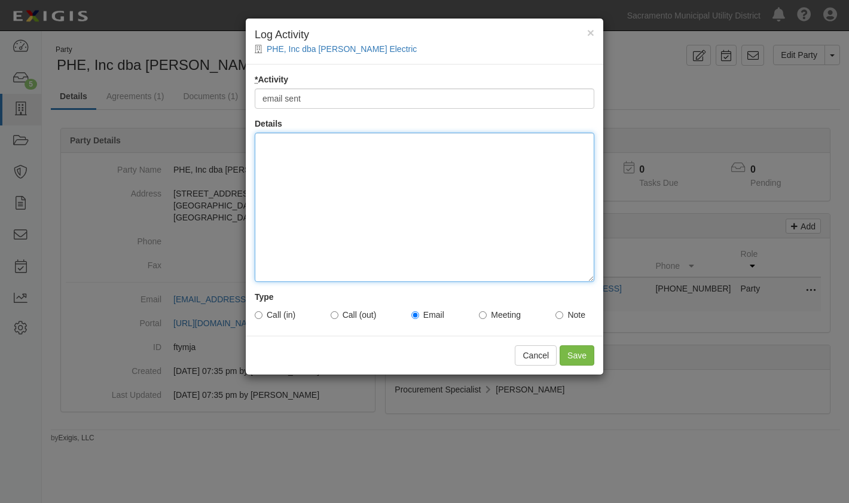
click at [287, 161] on div at bounding box center [424, 207] width 339 height 149
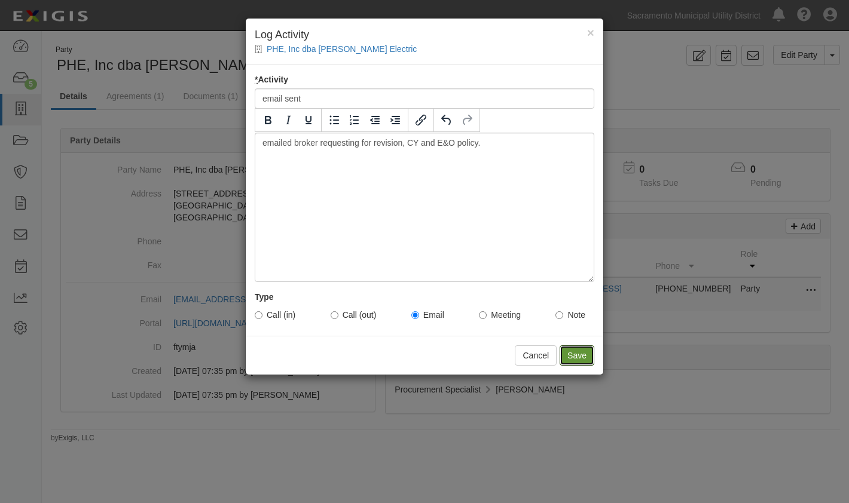
click at [573, 353] on input "Save" at bounding box center [576, 355] width 35 height 20
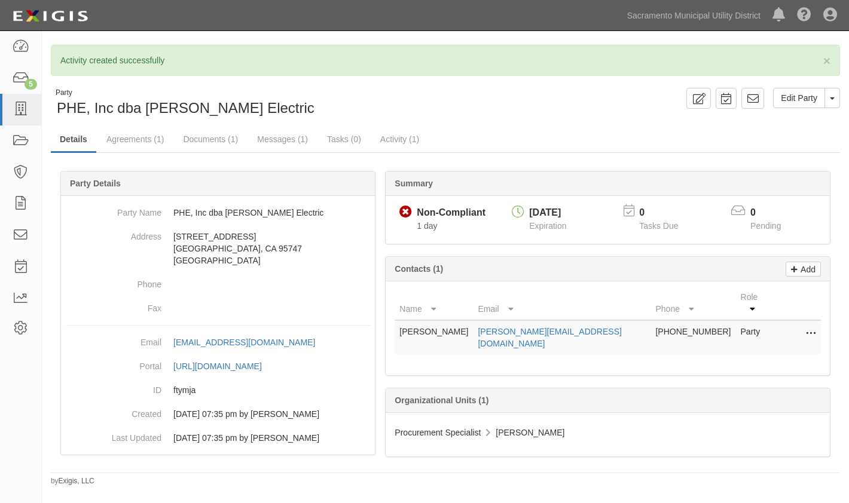
click at [613, 93] on div "Edit Party Toggle Party Dropdown View Audit Trail Archive Party Delete Party Se…" at bounding box center [646, 98] width 403 height 21
click at [546, 108] on div "Party PHE, Inc dba Phil Haupt Electric Edit Party Toggle Party Dropdown View Au…" at bounding box center [445, 103] width 807 height 30
click at [22, 83] on icon at bounding box center [20, 79] width 17 height 14
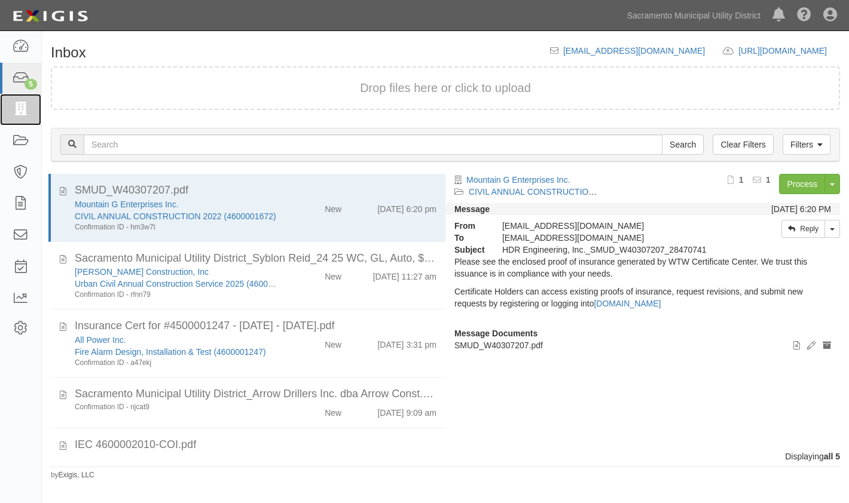
click at [21, 111] on icon at bounding box center [20, 110] width 17 height 14
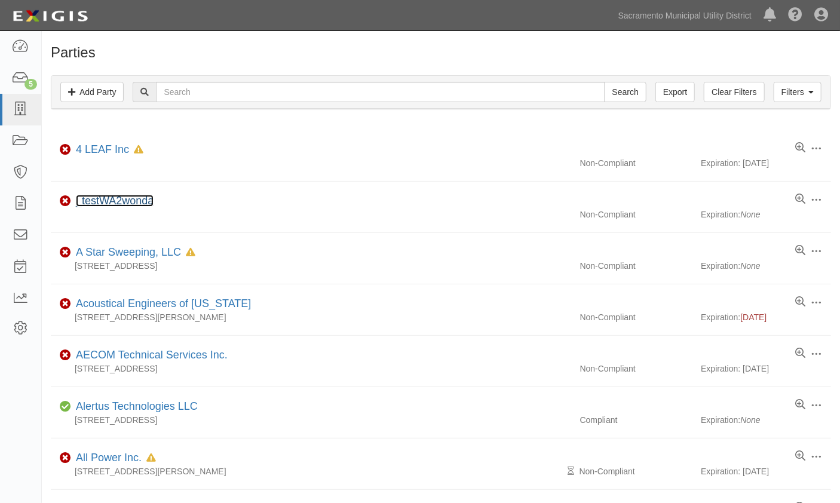
click at [103, 203] on link "_testWA2wonda" at bounding box center [115, 201] width 78 height 12
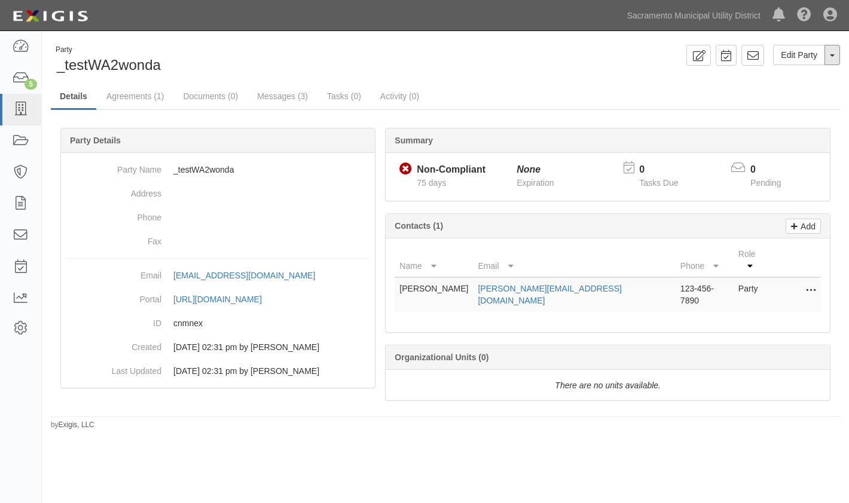
click at [831, 50] on button "Toggle Party Dropdown" at bounding box center [832, 55] width 16 height 20
click at [795, 54] on link "Edit Party" at bounding box center [799, 55] width 52 height 20
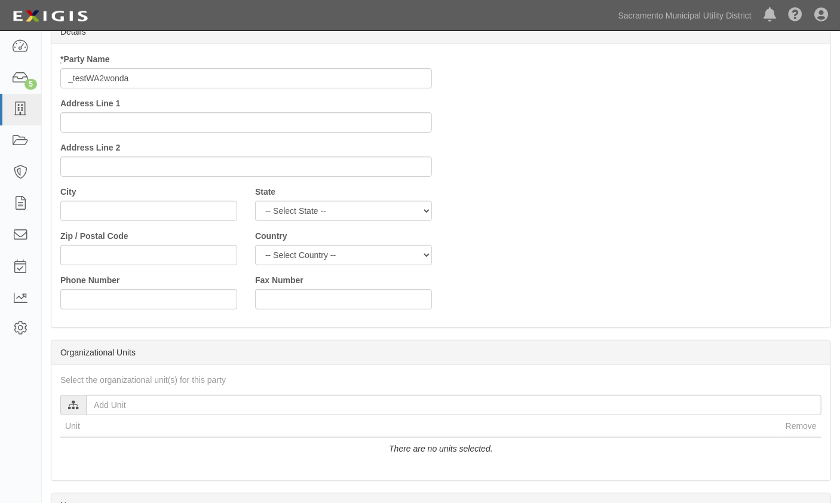
scroll to position [108, 0]
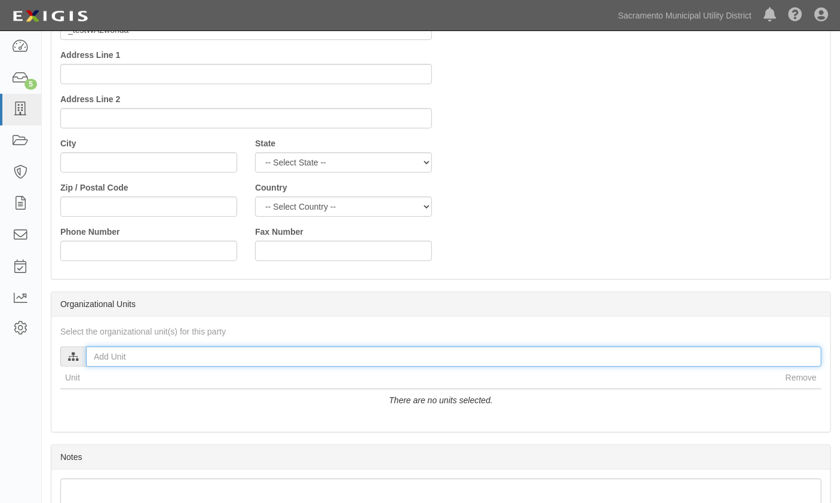
click at [87, 356] on input "text" at bounding box center [454, 357] width 736 height 20
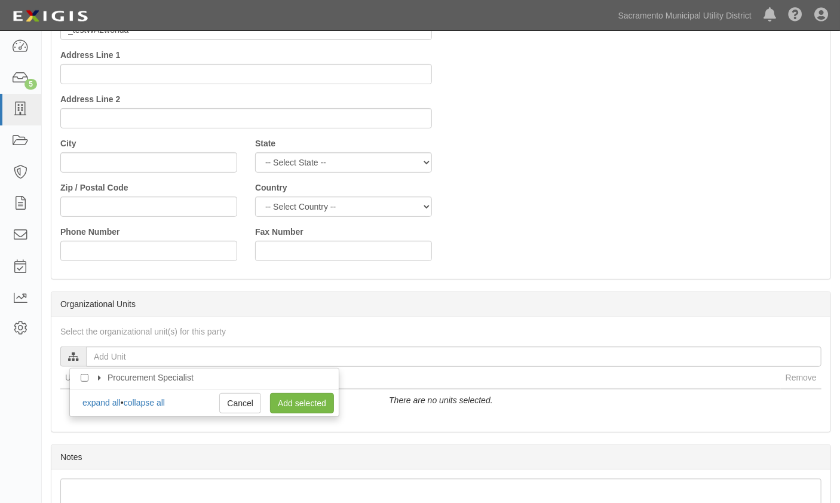
click at [97, 376] on icon at bounding box center [100, 378] width 8 height 5
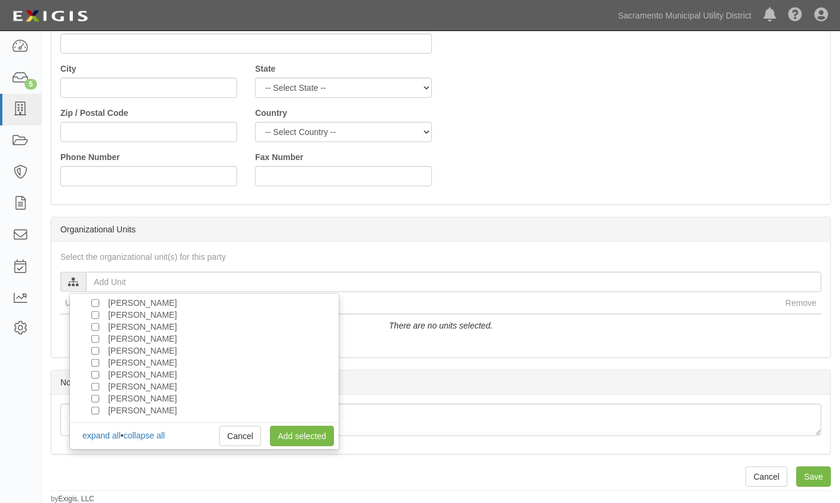
scroll to position [108, 0]
click at [529, 332] on td "There are no units selected." at bounding box center [440, 325] width 761 height 22
click at [19, 402] on div "Dashboard 5 Inbox Parties Agreements Coverages Documents Messages Tasks Reports…" at bounding box center [21, 267] width 42 height 472
drag, startPoint x: 221, startPoint y: 431, endPoint x: 246, endPoint y: 379, distance: 58.0
click at [221, 431] on link "Cancel" at bounding box center [240, 436] width 42 height 20
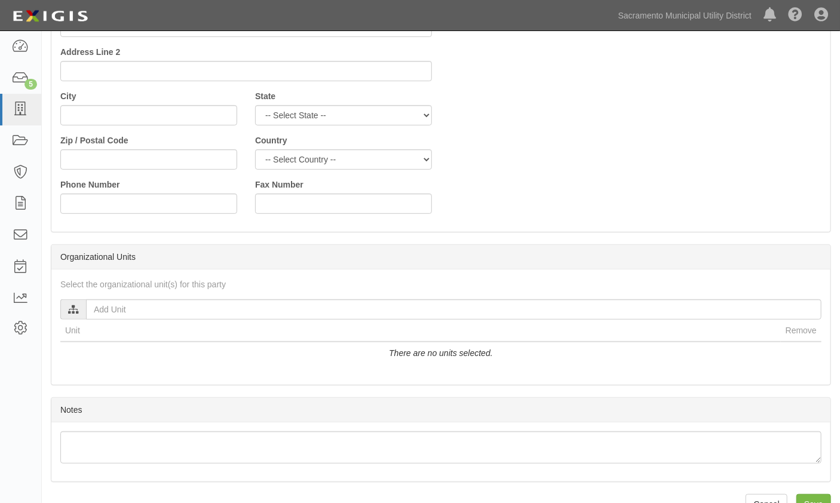
scroll to position [163, 0]
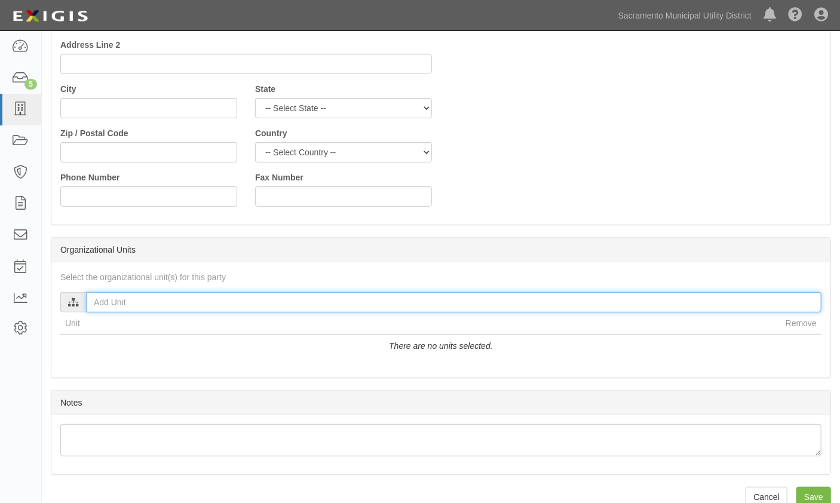
click at [87, 302] on input "text" at bounding box center [454, 302] width 736 height 20
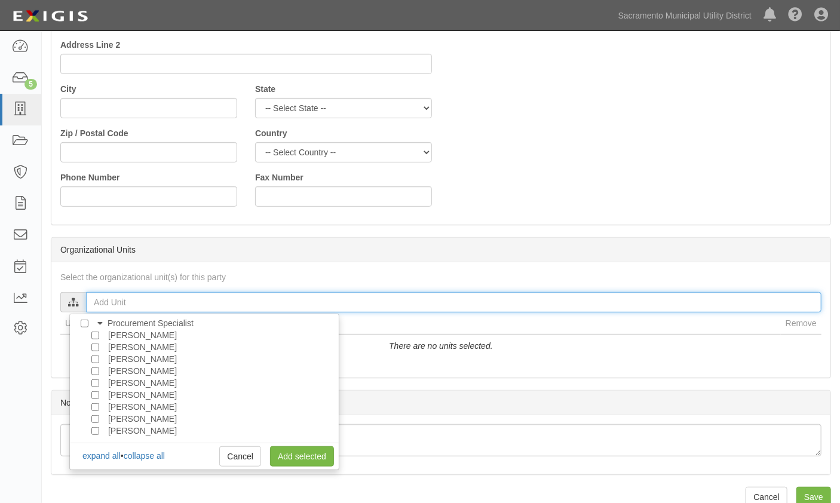
scroll to position [183, 0]
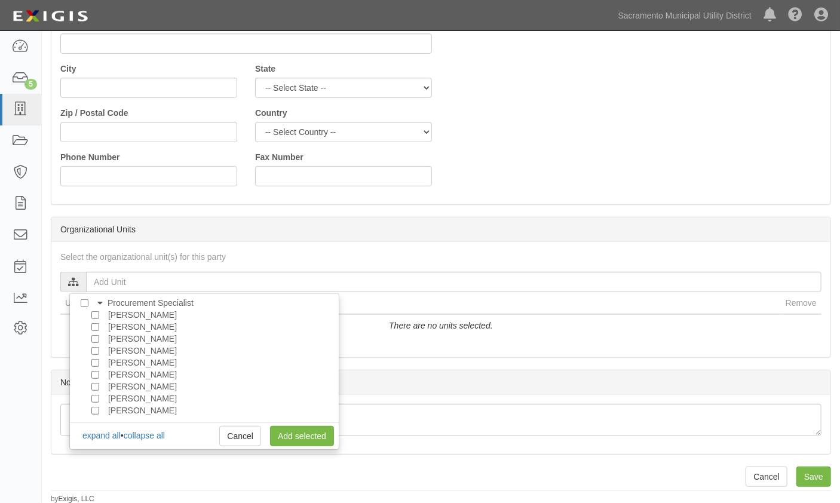
click at [15, 365] on div "Dashboard 5 Inbox Parties Agreements Coverages Documents Messages Tasks Reports…" at bounding box center [21, 267] width 42 height 472
click at [240, 433] on link "Cancel" at bounding box center [240, 436] width 42 height 20
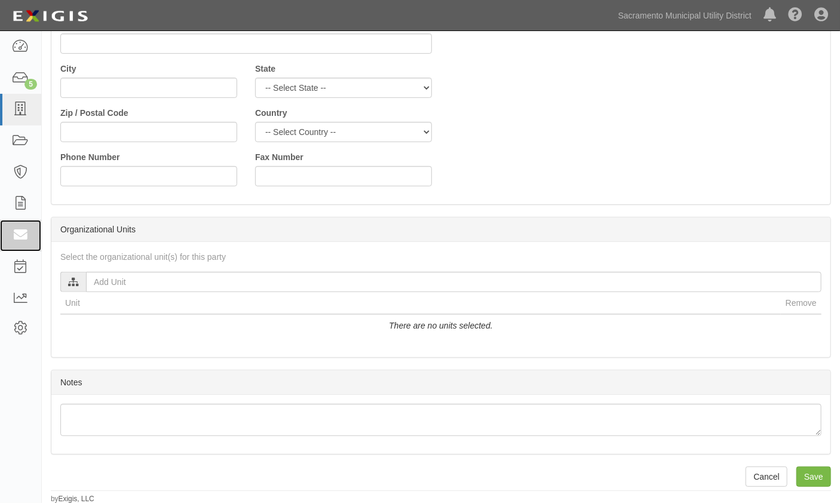
click at [23, 240] on icon at bounding box center [20, 236] width 17 height 14
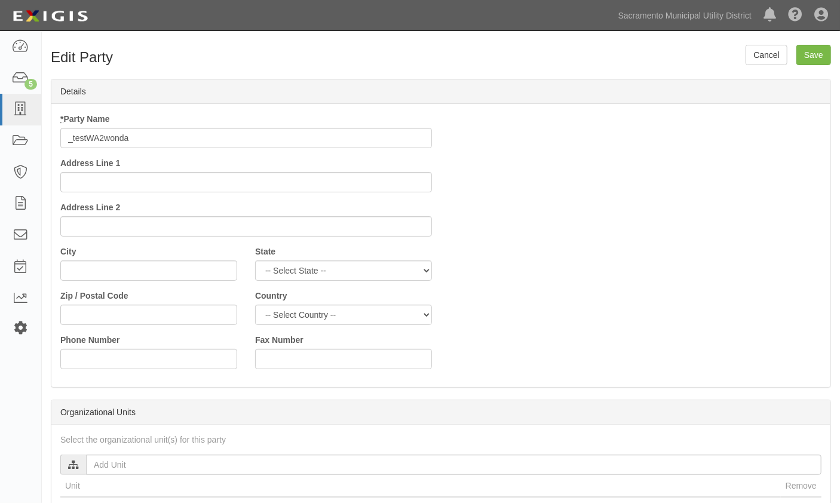
click at [14, 327] on icon at bounding box center [20, 328] width 17 height 10
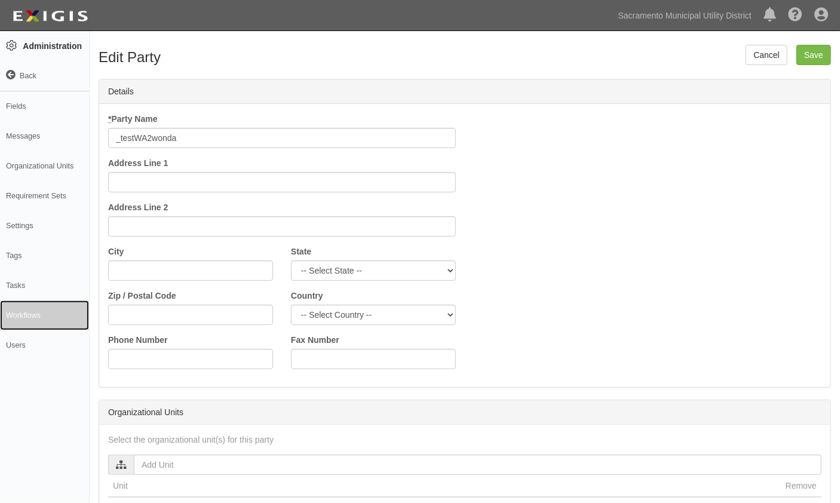
click at [19, 311] on link "Workflows" at bounding box center [44, 316] width 89 height 30
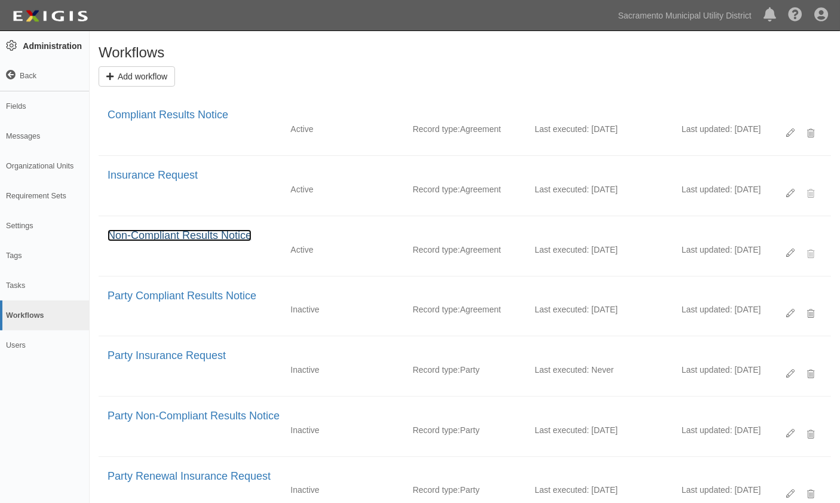
click at [130, 236] on link "Non-Compliant Results Notice" at bounding box center [180, 235] width 144 height 12
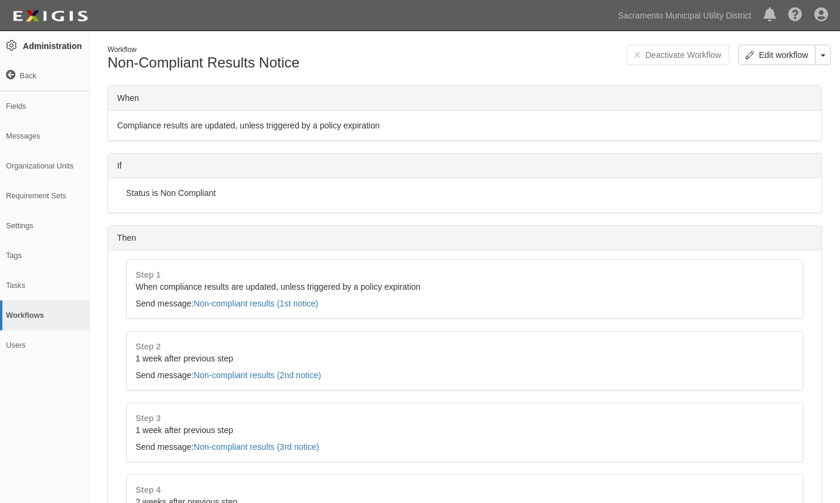
scroll to position [54, 0]
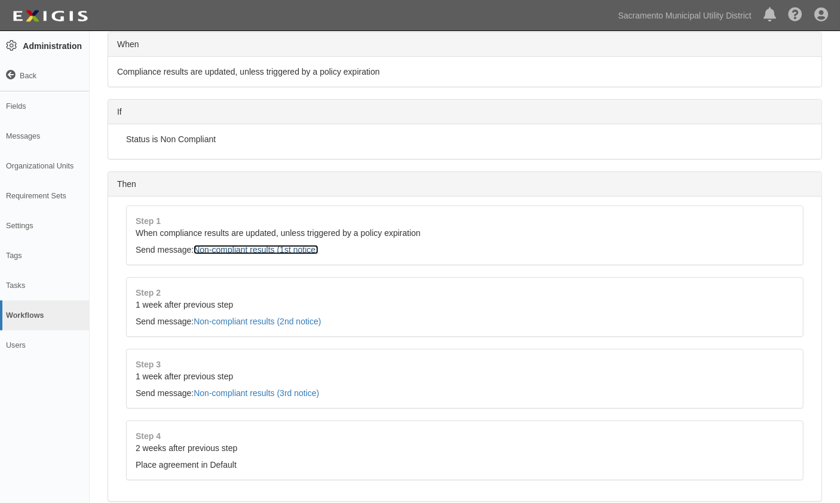
click at [241, 249] on link "Non-compliant results (1st notice)" at bounding box center [256, 250] width 125 height 10
click at [11, 76] on icon at bounding box center [11, 76] width 10 height 10
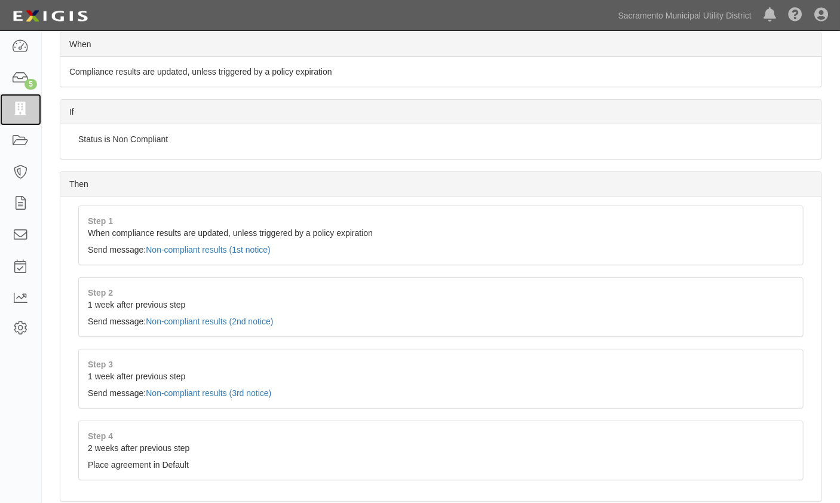
click at [24, 109] on icon at bounding box center [20, 110] width 17 height 14
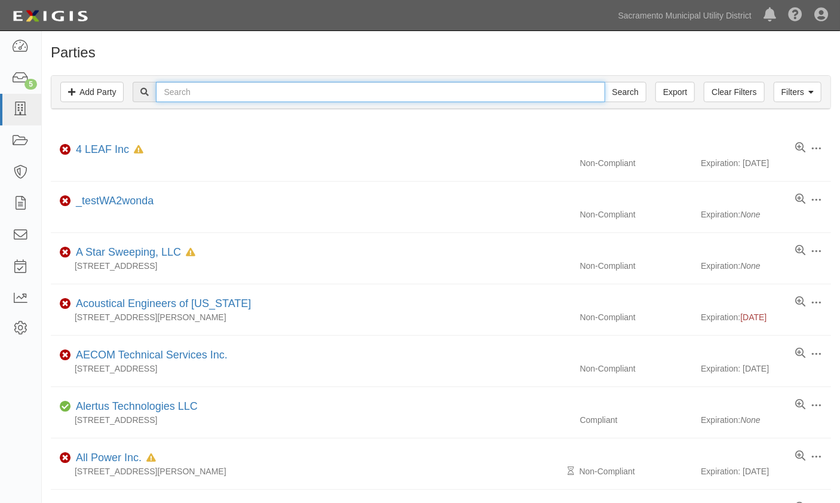
click at [199, 91] on input "text" at bounding box center [380, 92] width 449 height 20
type input "pb e"
click at [605, 82] on input "Search" at bounding box center [626, 92] width 42 height 20
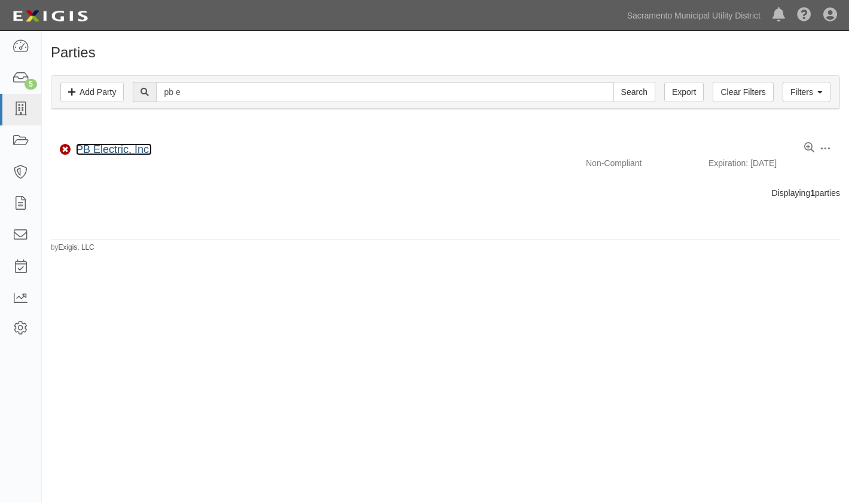
click at [91, 144] on link "PB Electric, Inc." at bounding box center [114, 149] width 76 height 12
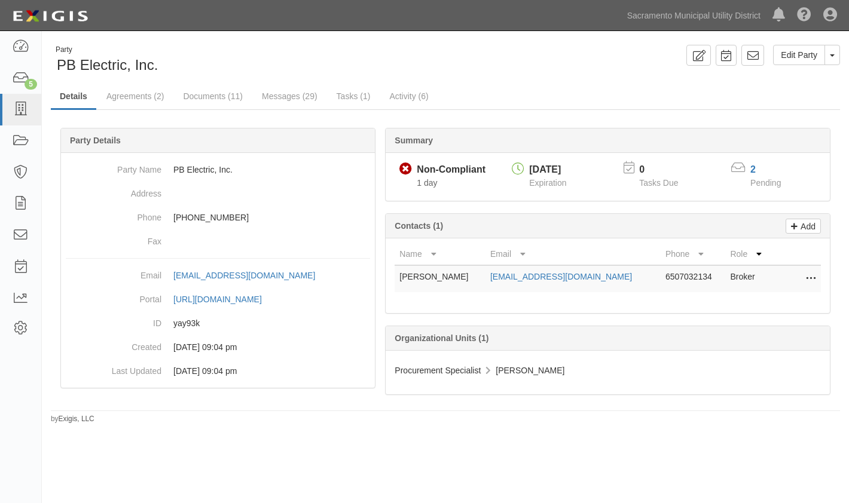
click at [313, 65] on div "Party PB Electric, Inc." at bounding box center [243, 60] width 385 height 30
click at [197, 458] on div "Party PB Electric, Inc. Edit Party Toggle Party Dropdown View Audit Trail Archi…" at bounding box center [424, 262] width 849 height 453
click at [255, 448] on div "Party PB Electric, Inc. Edit Party Toggle Party Dropdown View Audit Trail Archi…" at bounding box center [424, 262] width 849 height 453
click at [454, 435] on div "Party PB Electric, Inc. Edit Party Toggle Party Dropdown View Audit Trail Archi…" at bounding box center [424, 262] width 849 height 453
click at [461, 417] on div "Party PB Electric, Inc. Edit Party Toggle Party Dropdown View Audit Trail Archi…" at bounding box center [445, 234] width 807 height 379
